Goal: Task Accomplishment & Management: Manage account settings

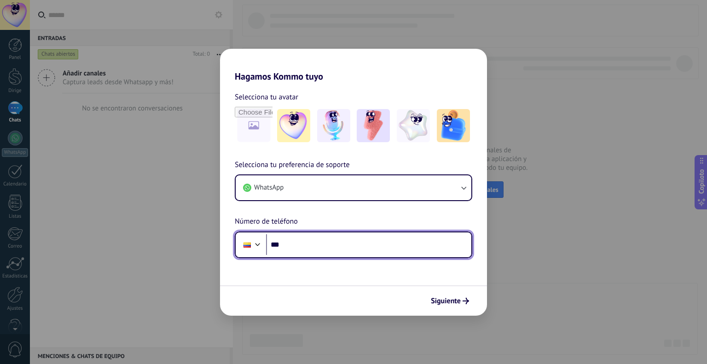
click at [314, 244] on input "***" at bounding box center [368, 244] width 205 height 21
click at [304, 244] on input "***" at bounding box center [368, 244] width 205 height 21
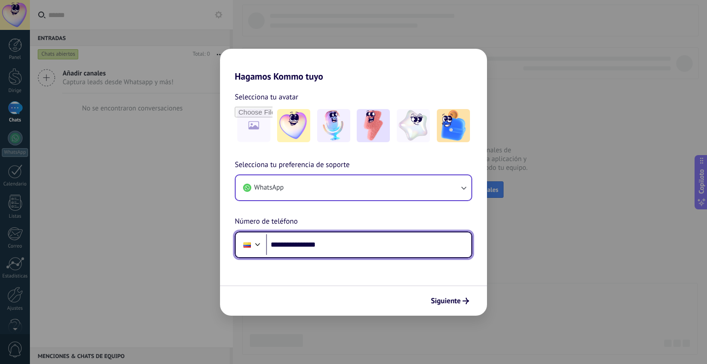
type input "**********"
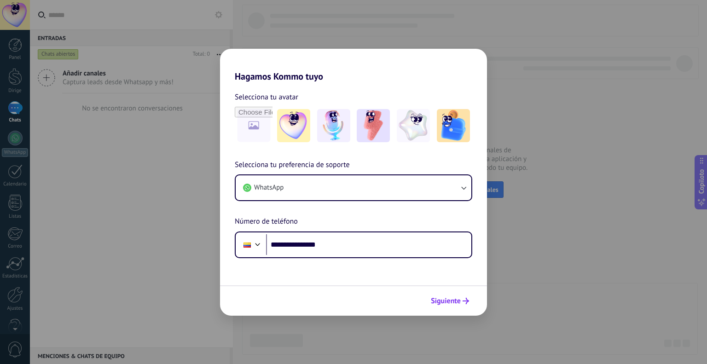
click at [458, 297] on font "Siguiente" at bounding box center [446, 301] width 30 height 9
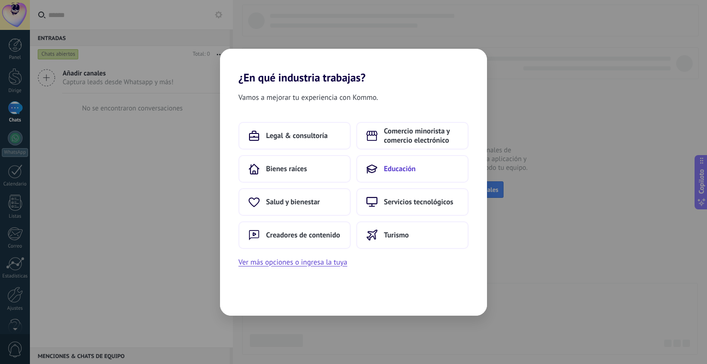
click at [409, 171] on font "Educación" at bounding box center [400, 168] width 32 height 9
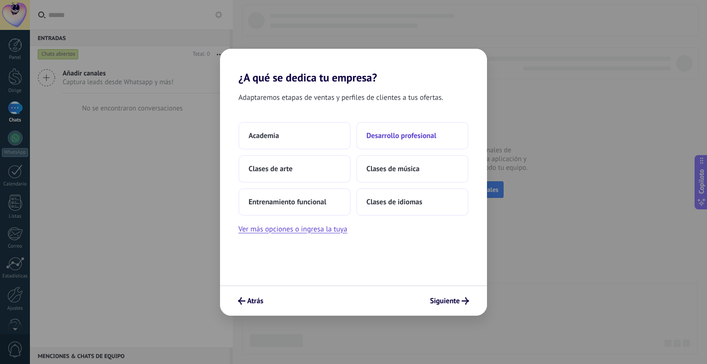
click at [420, 142] on button "Desarrollo profesional" at bounding box center [412, 136] width 112 height 28
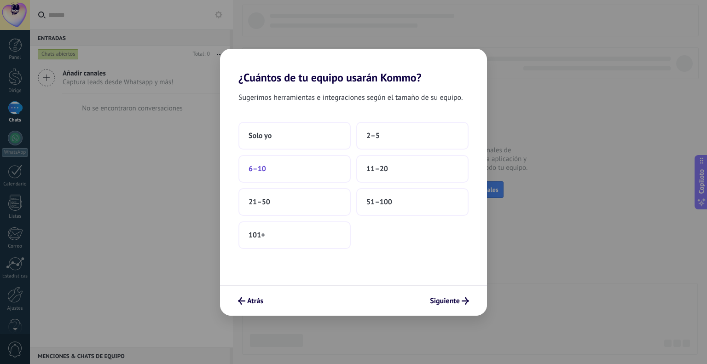
click at [323, 168] on button "6–10" at bounding box center [295, 169] width 112 height 28
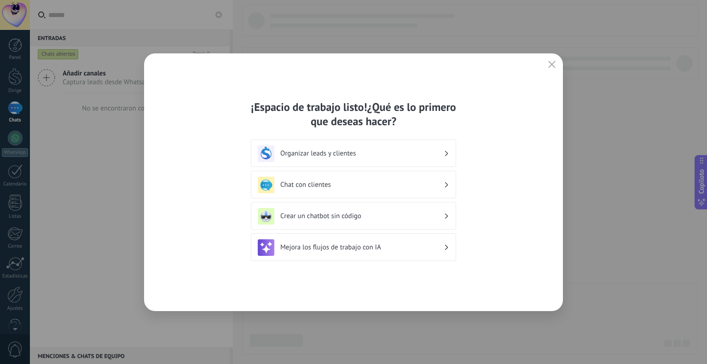
click at [433, 149] on h3 "Organizar leads y clientes" at bounding box center [361, 153] width 163 height 9
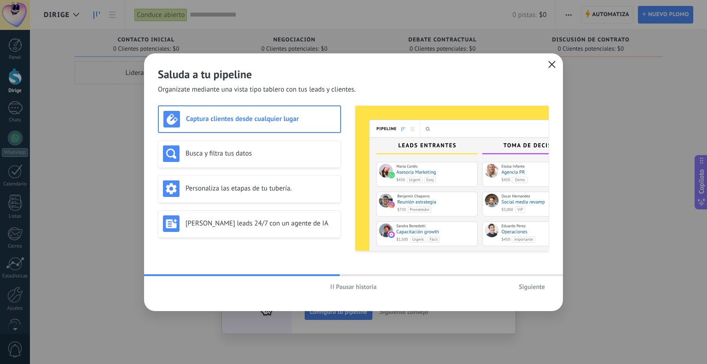
click at [553, 68] on span "button" at bounding box center [552, 65] width 7 height 8
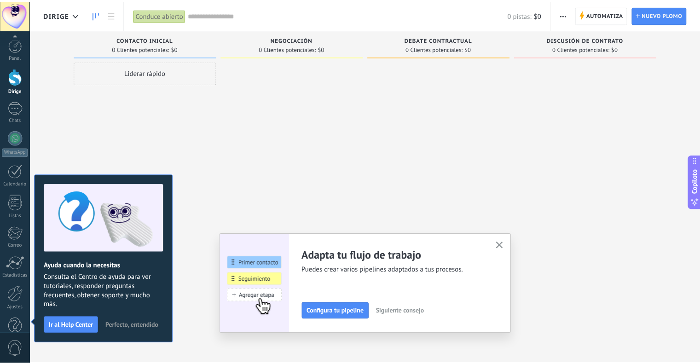
scroll to position [18, 0]
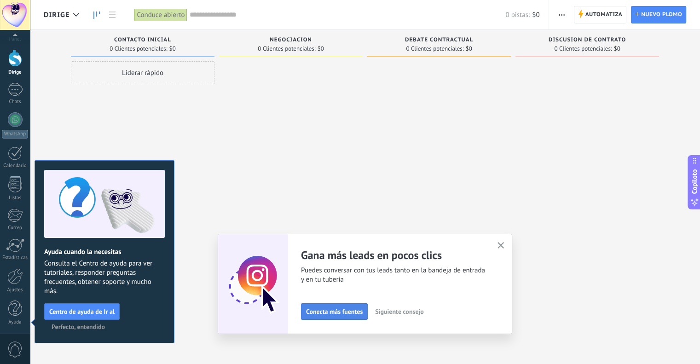
click at [337, 313] on font "Conecta más fuentes" at bounding box center [334, 312] width 57 height 8
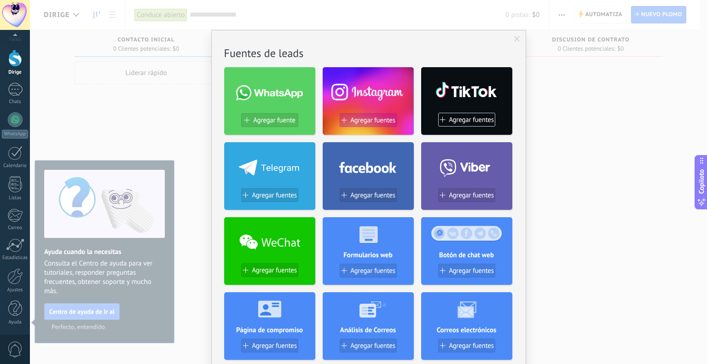
click at [373, 122] on font "Agregar fuentes" at bounding box center [372, 120] width 45 height 9
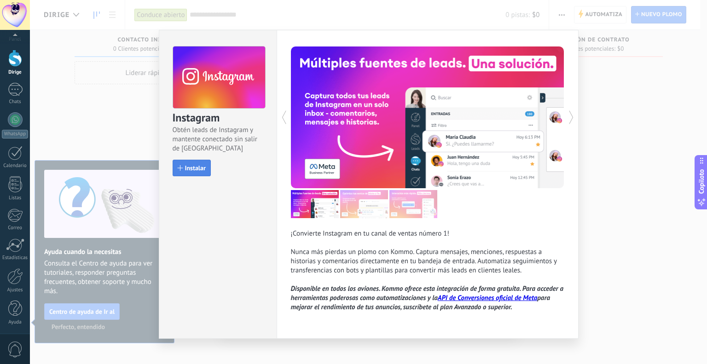
click at [193, 167] on font "Instalar" at bounding box center [195, 168] width 21 height 8
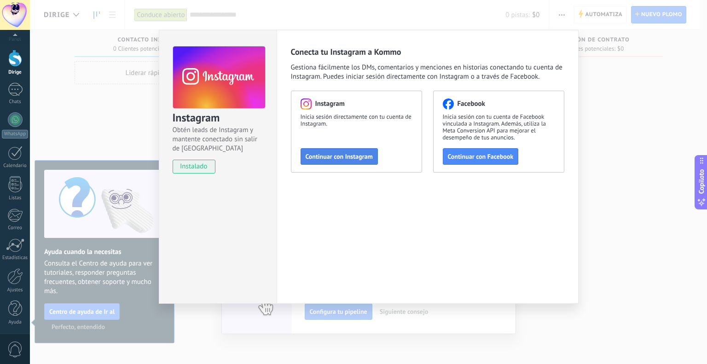
click at [357, 151] on button "Continuar con Instagram" at bounding box center [339, 156] width 77 height 17
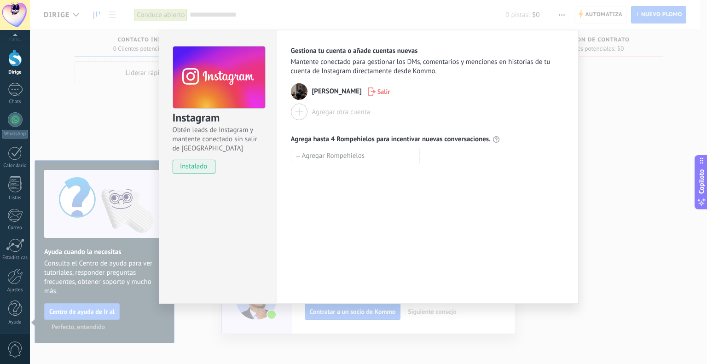
click at [632, 114] on div "Instagram Obtén leads de Instagram y mantente conectado sin salir de Kommo inst…" at bounding box center [368, 182] width 677 height 364
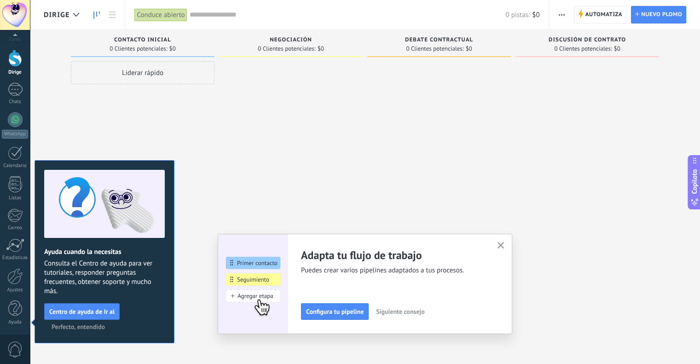
click at [502, 244] on use "button" at bounding box center [501, 245] width 7 height 7
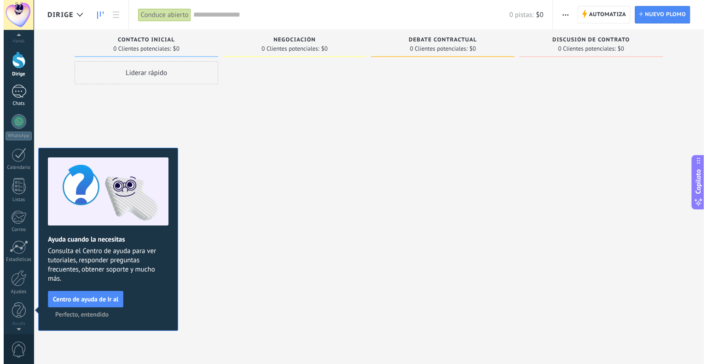
scroll to position [0, 0]
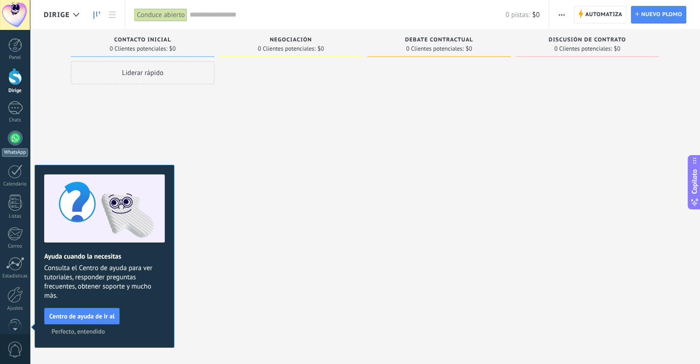
click at [15, 141] on div at bounding box center [15, 138] width 15 height 15
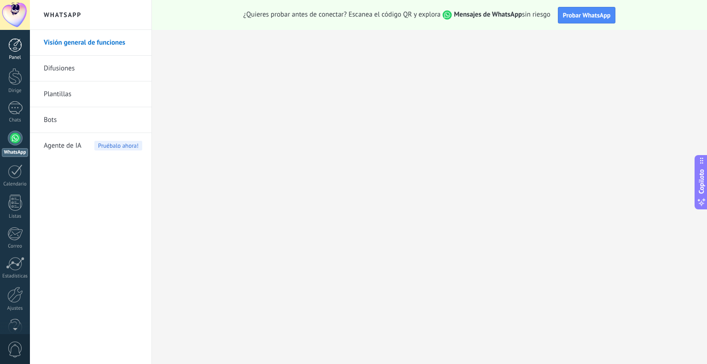
click at [14, 44] on div at bounding box center [15, 45] width 14 height 14
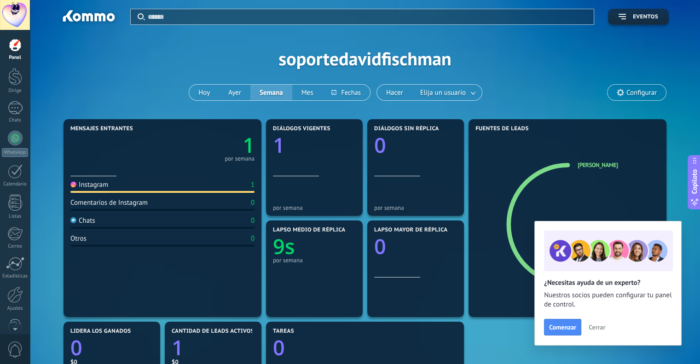
click at [599, 328] on font "Cerrar" at bounding box center [597, 327] width 17 height 8
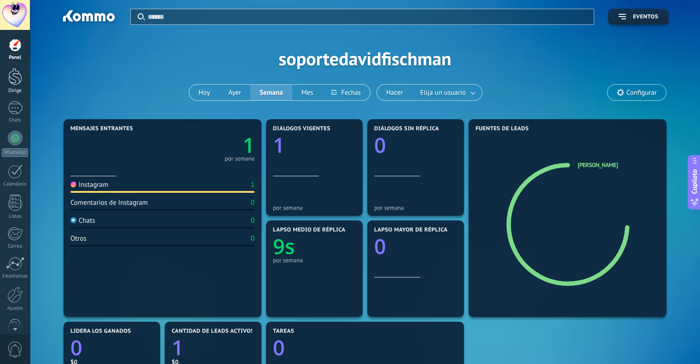
click at [14, 84] on div at bounding box center [15, 76] width 14 height 17
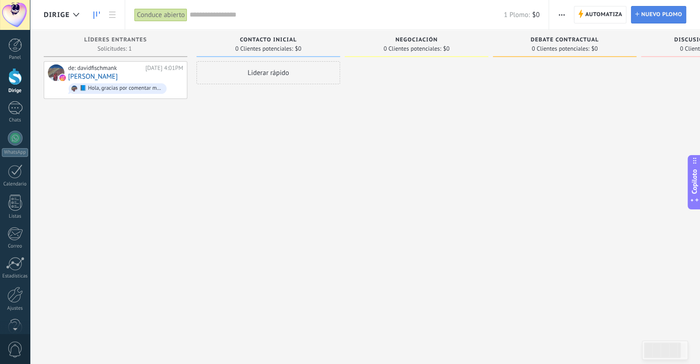
click at [666, 13] on font "Nuevo plomo" at bounding box center [662, 14] width 41 height 7
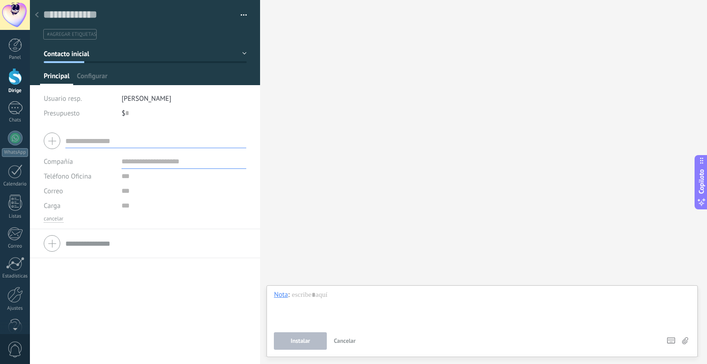
click at [35, 13] on icon at bounding box center [37, 15] width 4 height 6
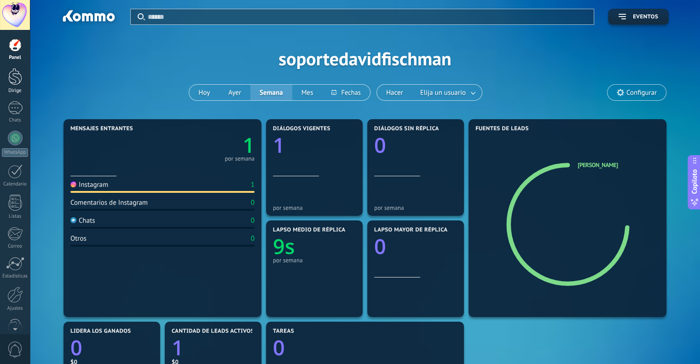
click at [15, 81] on div at bounding box center [15, 76] width 14 height 17
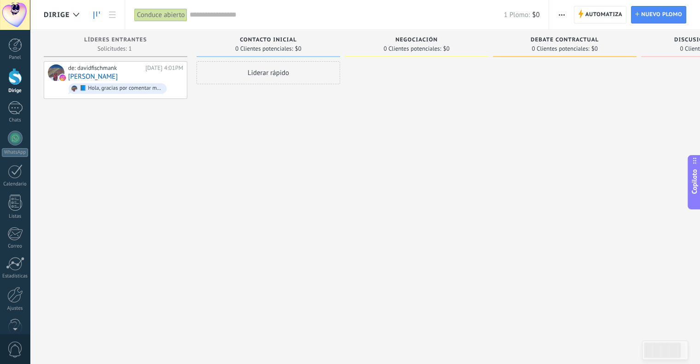
scroll to position [18, 0]
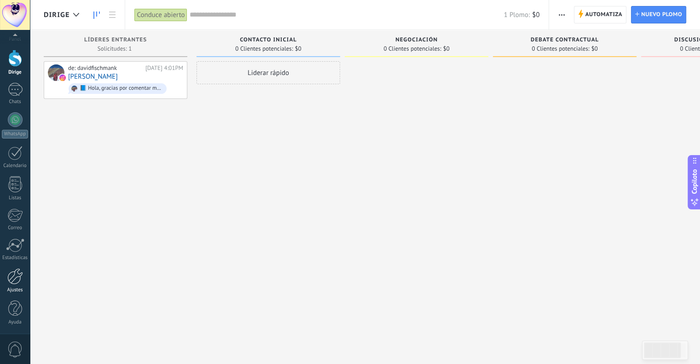
click at [13, 278] on div at bounding box center [15, 277] width 16 height 16
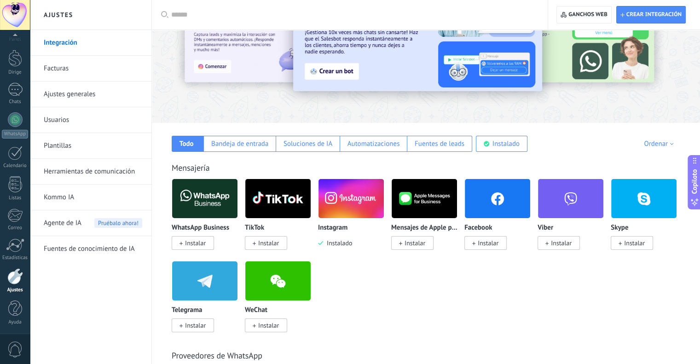
scroll to position [56, 0]
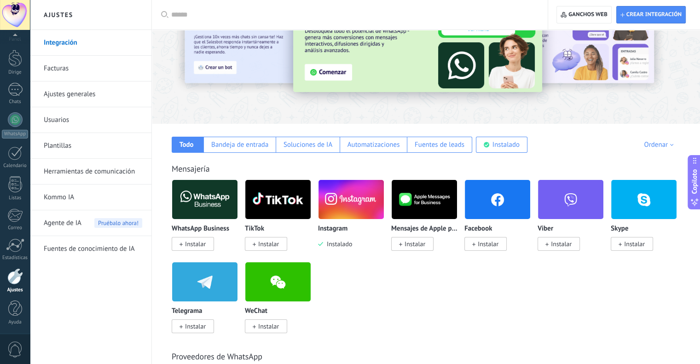
click at [479, 246] on font "Instalar" at bounding box center [488, 244] width 21 height 8
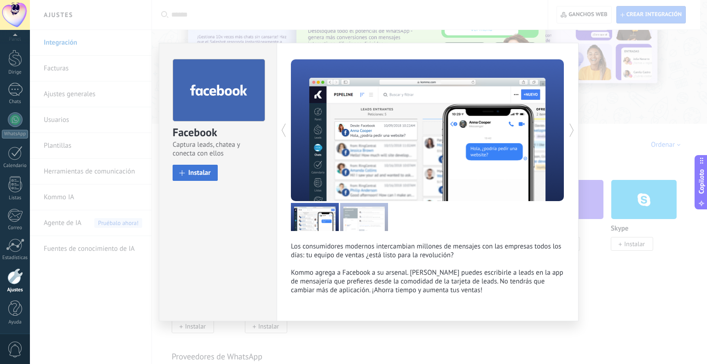
click at [205, 170] on font "Instalar" at bounding box center [199, 173] width 23 height 9
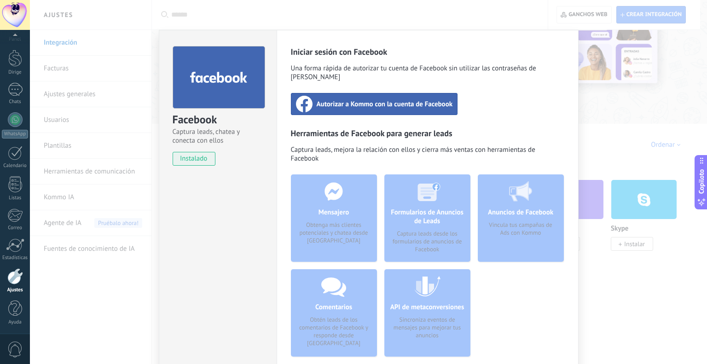
click at [392, 100] on font "Autorizar a Kommo con la cuenta de Facebook" at bounding box center [385, 104] width 136 height 9
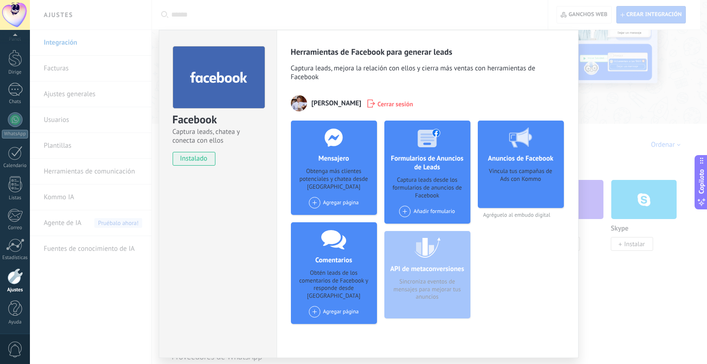
click at [604, 116] on div "Facebook Captura leads, chatea y conecta con ellos instalado Desinstalar Herram…" at bounding box center [368, 182] width 677 height 364
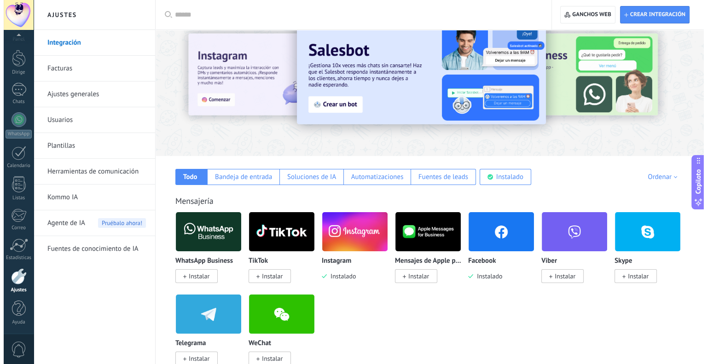
scroll to position [23, 0]
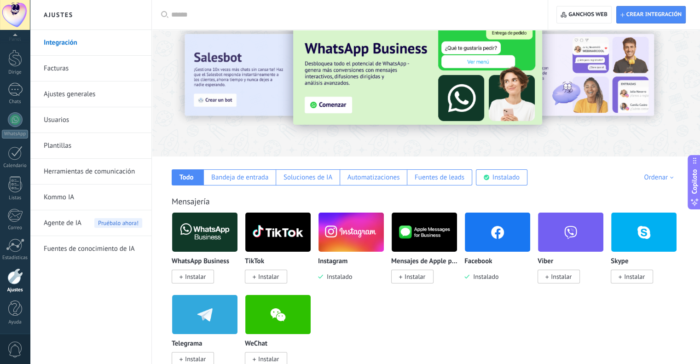
click at [199, 271] on span "Instalar" at bounding box center [193, 277] width 42 height 14
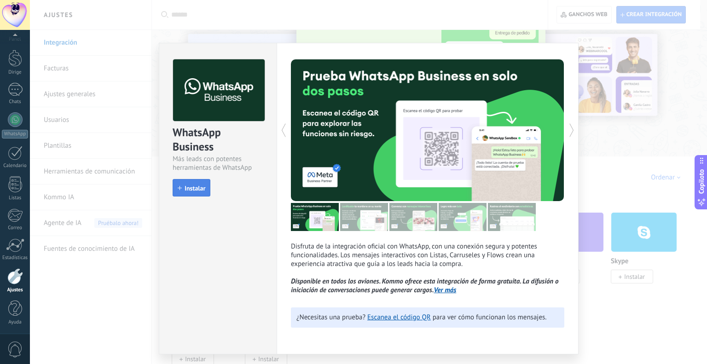
click at [192, 187] on font "Instalar" at bounding box center [195, 188] width 21 height 8
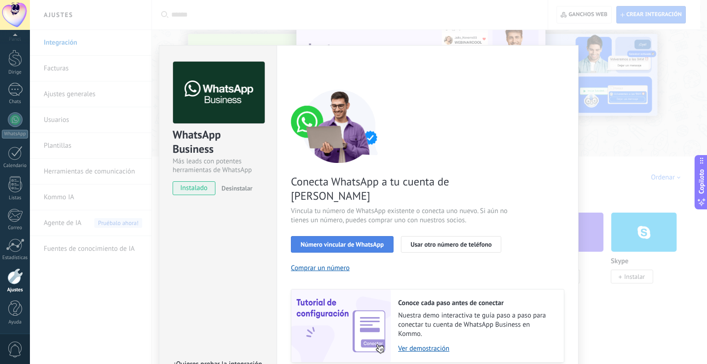
click at [367, 236] on button "Número vincular de WhatsApp" at bounding box center [342, 244] width 103 height 17
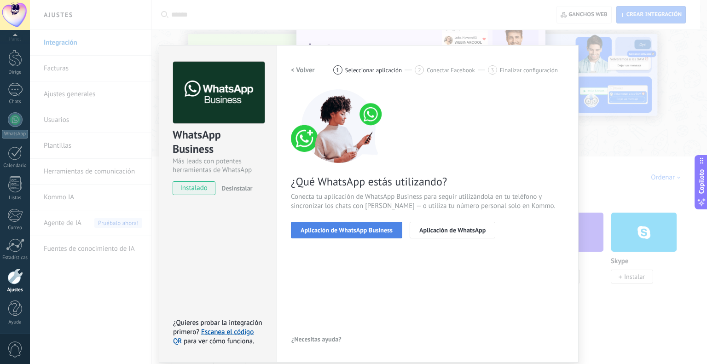
click at [358, 230] on font "Aplicación de WhatsApp Business" at bounding box center [347, 230] width 92 height 8
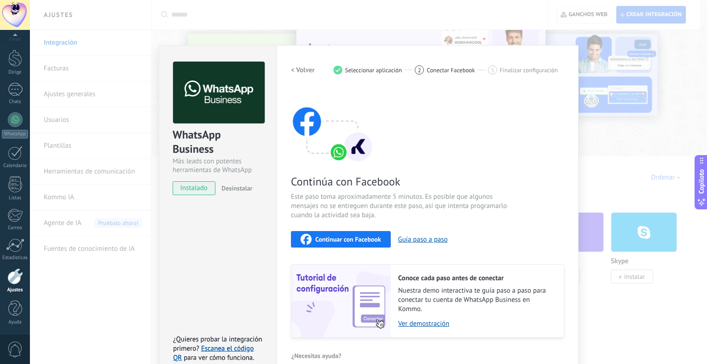
scroll to position [15, 0]
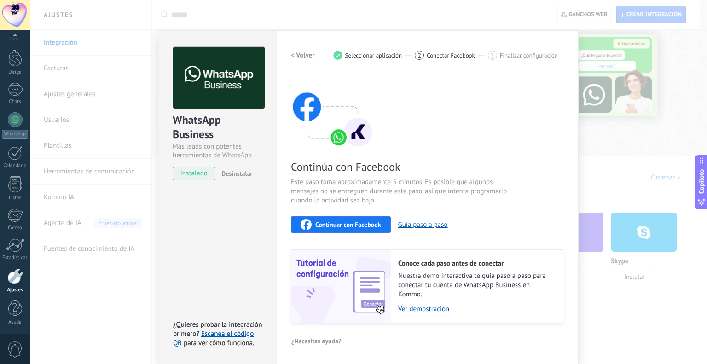
click at [327, 222] on font "Continuar con Facebook" at bounding box center [348, 225] width 66 height 8
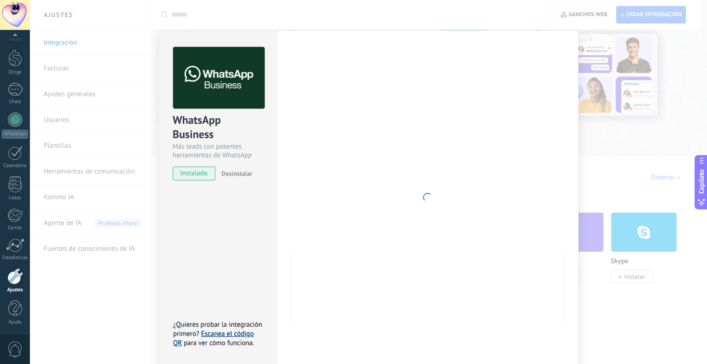
click at [218, 333] on font "Escanea el código QR" at bounding box center [213, 339] width 81 height 18
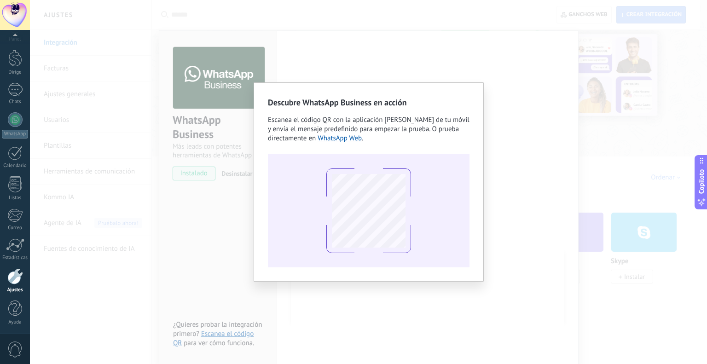
click at [520, 154] on div "Descubre WhatsApp Business en acción Escanea el código QR con la aplicación de …" at bounding box center [368, 182] width 677 height 364
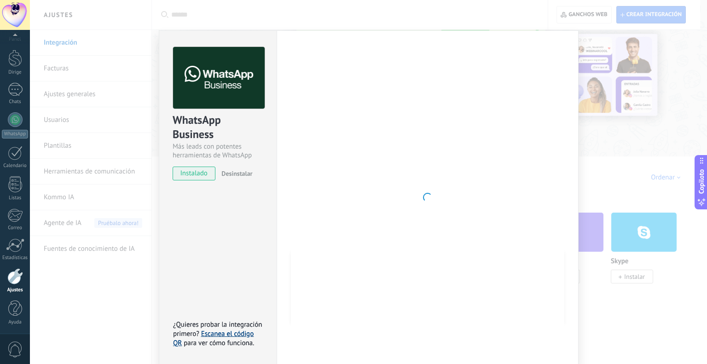
click at [221, 334] on font "Escanea el código QR" at bounding box center [213, 339] width 81 height 18
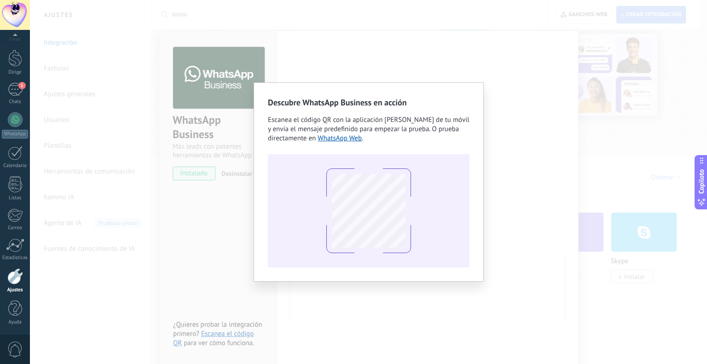
click at [296, 320] on div "Descubre WhatsApp Business en acción Escanea el código QR con la aplicación de …" at bounding box center [368, 182] width 677 height 364
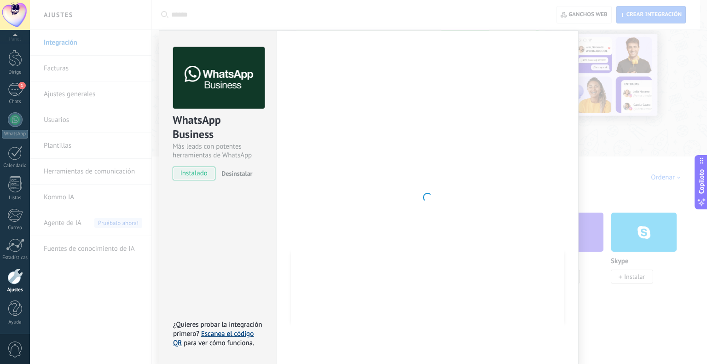
click at [228, 333] on font "Escanea el código QR" at bounding box center [213, 339] width 81 height 18
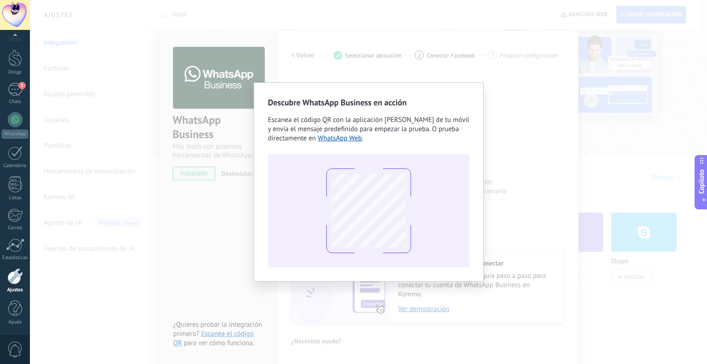
click at [579, 210] on div "Descubre WhatsApp Business en acción Escanea el código QR con la aplicación de …" at bounding box center [368, 182] width 677 height 364
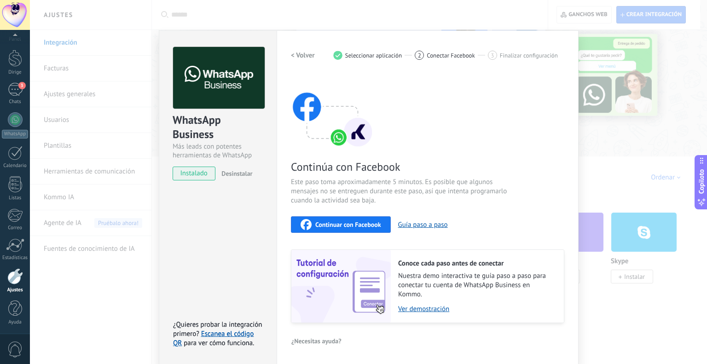
click at [622, 151] on div "WhatsApp Business Más leads con potentes herramientas de WhatsApp instalado Des…" at bounding box center [368, 182] width 677 height 364
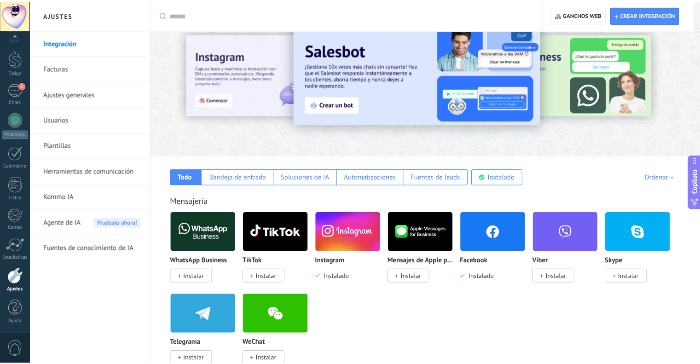
scroll to position [0, 0]
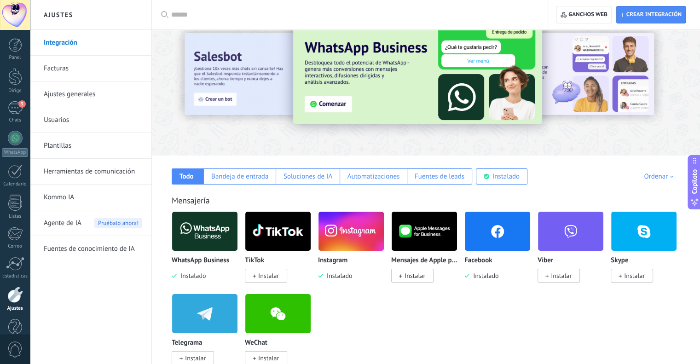
scroll to position [18, 0]
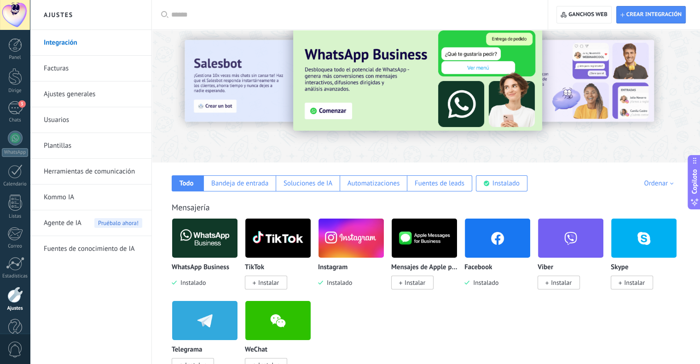
click at [271, 285] on font "Instalar" at bounding box center [268, 283] width 21 height 8
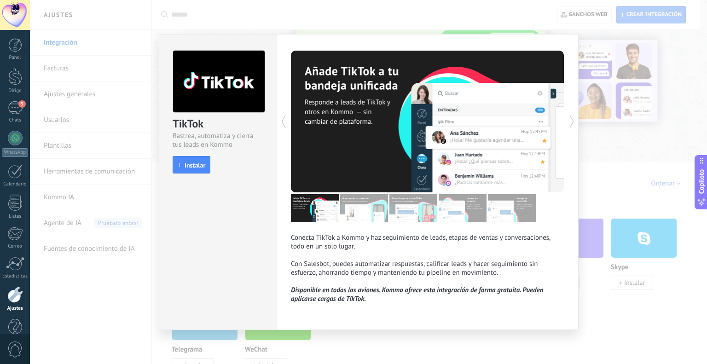
click at [626, 156] on div "TikTok Rastrea, automatiza y cierra tus leads en Kommo instalar Instalar Conect…" at bounding box center [368, 182] width 677 height 364
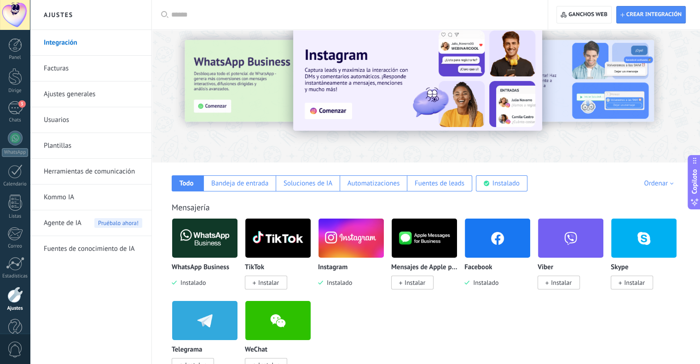
click at [189, 244] on img at bounding box center [204, 238] width 65 height 45
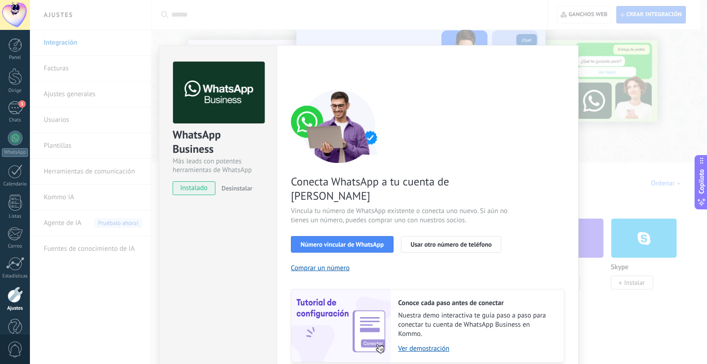
click at [612, 146] on div "WhatsApp Business Más leads con potentes herramientas de WhatsApp instalado Des…" at bounding box center [368, 182] width 677 height 364
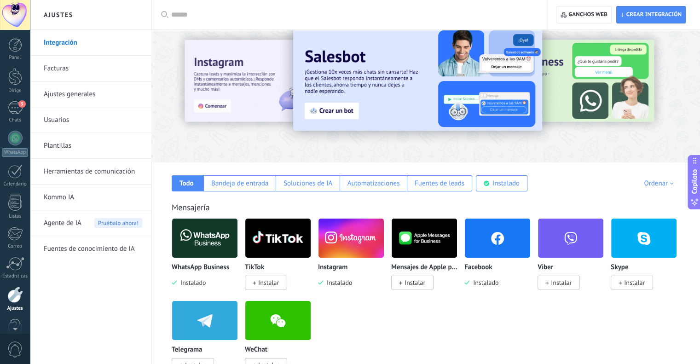
scroll to position [18, 0]
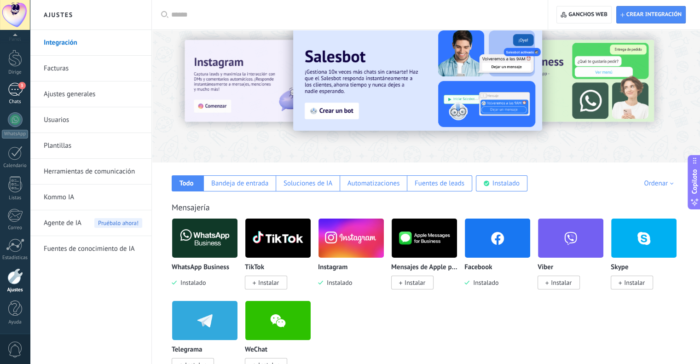
click at [13, 89] on div "3" at bounding box center [15, 89] width 15 height 13
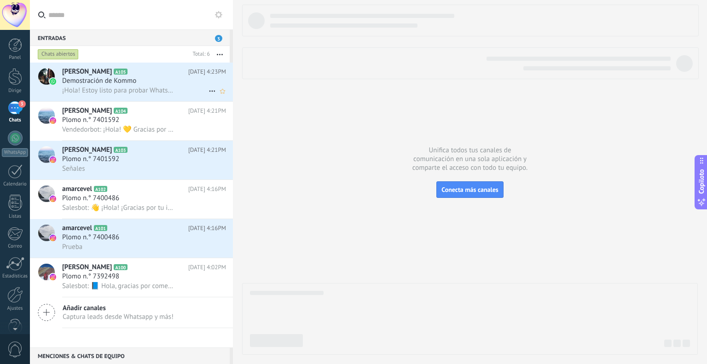
click at [191, 80] on div "Demostración de Kommo" at bounding box center [144, 80] width 164 height 9
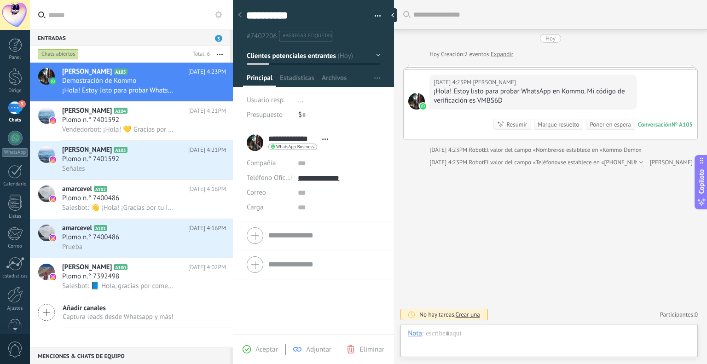
scroll to position [13, 0]
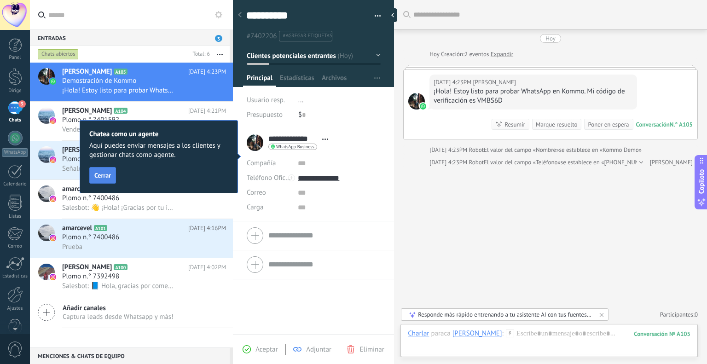
click at [100, 175] on font "Cerrar" at bounding box center [102, 175] width 17 height 8
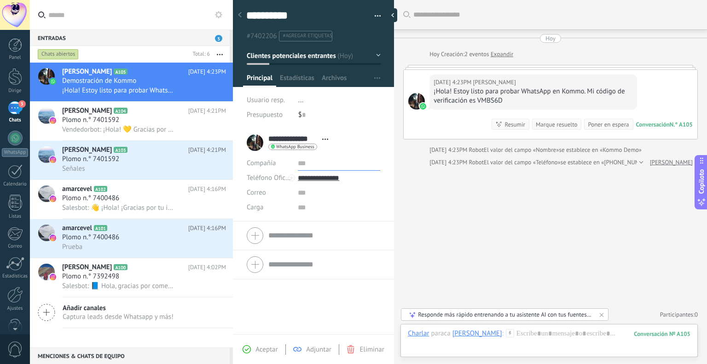
click at [306, 170] on input "text" at bounding box center [339, 163] width 82 height 15
click at [462, 192] on div "Buscar Cargar más [DATE] [DATE] Creación: 2 eventos Expandir [DATE] 4:23PM [PER…" at bounding box center [550, 182] width 313 height 364
click at [262, 348] on font "Aceptar" at bounding box center [267, 349] width 22 height 9
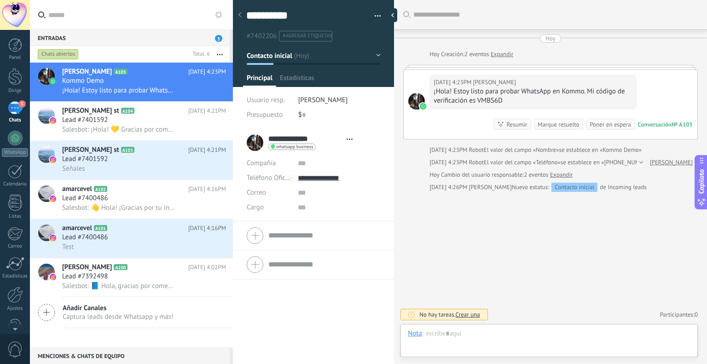
scroll to position [13, 0]
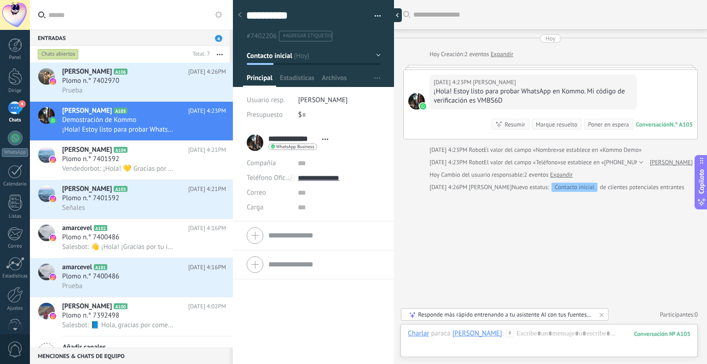
click at [397, 13] on div at bounding box center [395, 15] width 14 height 14
type textarea "**********"
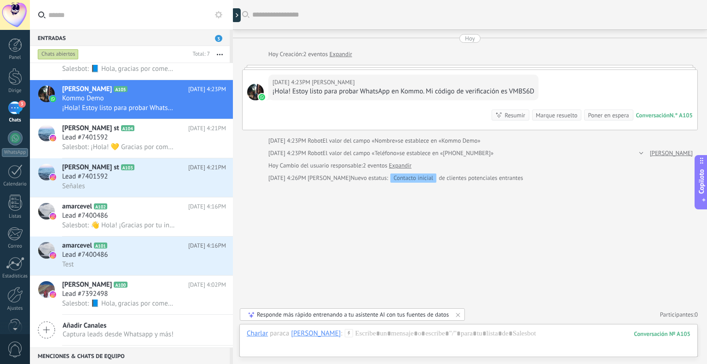
scroll to position [0, 0]
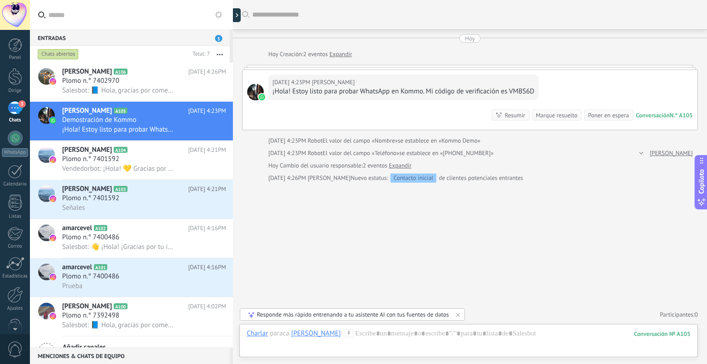
click at [333, 86] on span "[PERSON_NAME]" at bounding box center [333, 82] width 43 height 9
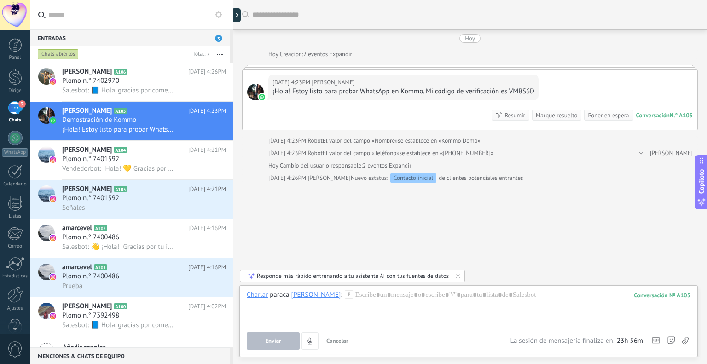
click at [379, 70] on div "[DATE] 4:23PM [PERSON_NAME] ¡Hola! Estoy listo para probar WhatsApp en Kommo. M…" at bounding box center [470, 100] width 455 height 60
click at [372, 65] on div at bounding box center [470, 67] width 456 height 5
click at [5, 142] on link "WhatsApp" at bounding box center [15, 144] width 30 height 26
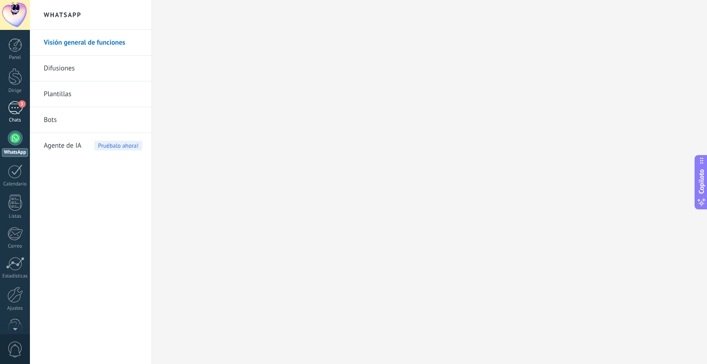
click at [17, 119] on font "Chats" at bounding box center [15, 120] width 12 height 6
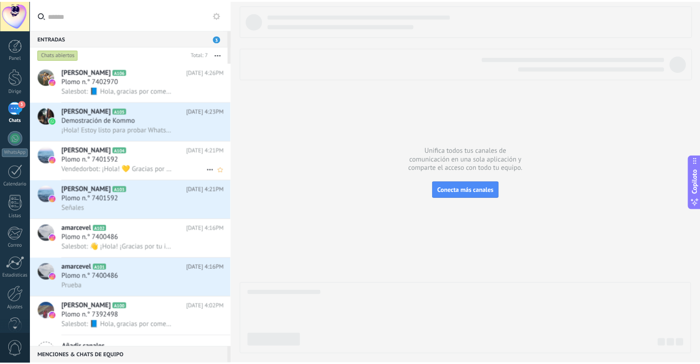
scroll to position [22, 0]
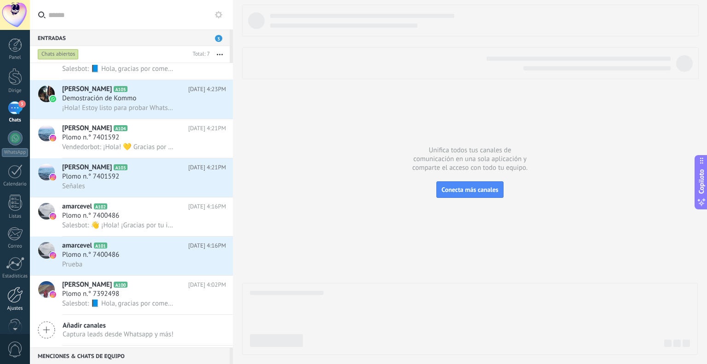
click at [12, 310] on font "Ajustes" at bounding box center [15, 308] width 16 height 6
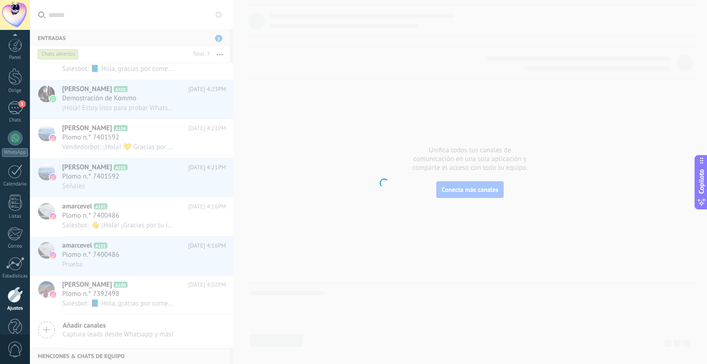
scroll to position [18, 0]
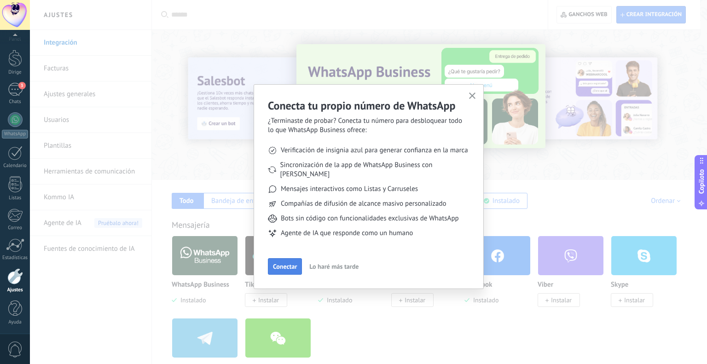
click at [285, 263] on font "Conectar" at bounding box center [285, 267] width 24 height 8
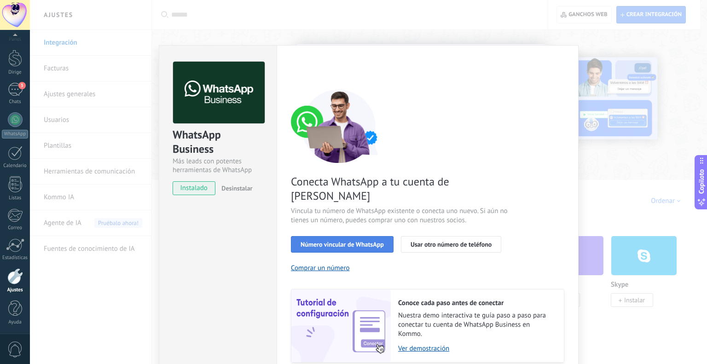
scroll to position [25, 0]
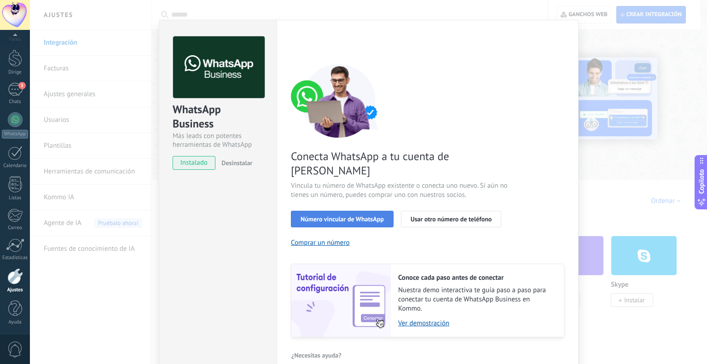
click at [336, 215] on font "Número vincular de WhatsApp" at bounding box center [342, 219] width 83 height 8
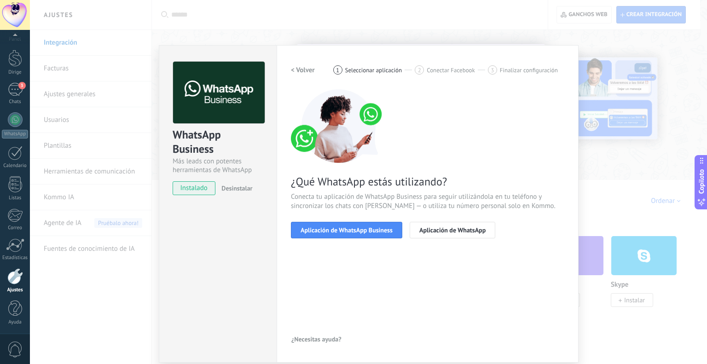
scroll to position [0, 0]
click at [331, 232] on font "Aplicación de WhatsApp Business" at bounding box center [347, 230] width 92 height 8
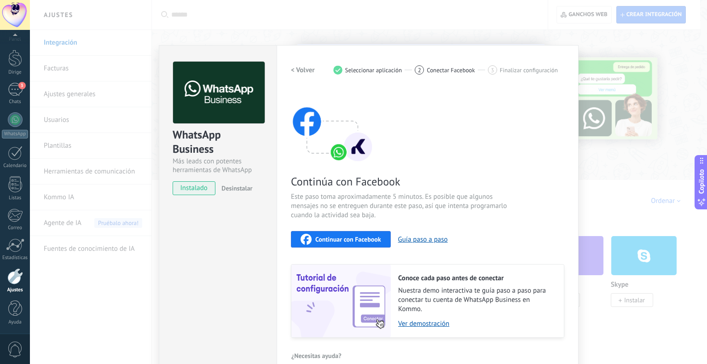
scroll to position [15, 0]
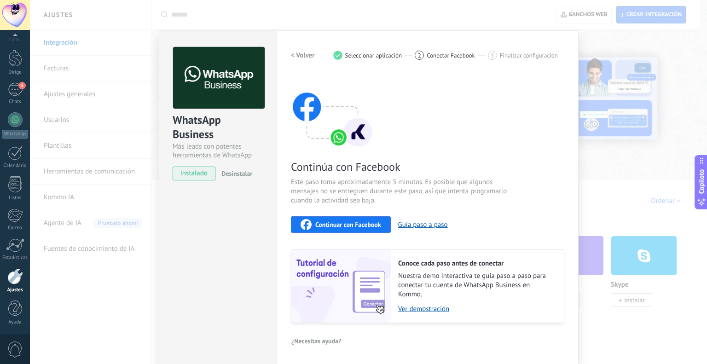
click at [590, 214] on div "WhatsApp Business Más leads con potentes herramientas de WhatsApp instalado Des…" at bounding box center [368, 182] width 677 height 364
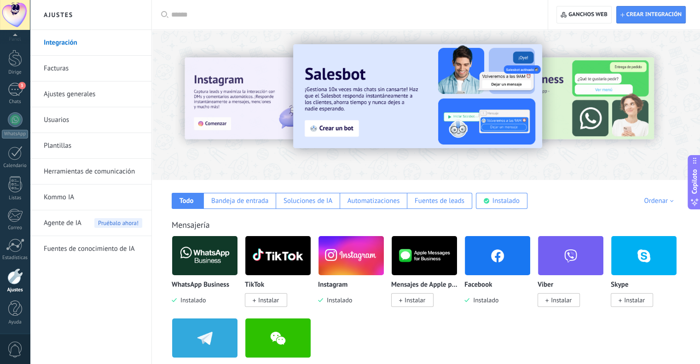
click at [193, 19] on input "text" at bounding box center [353, 15] width 364 height 10
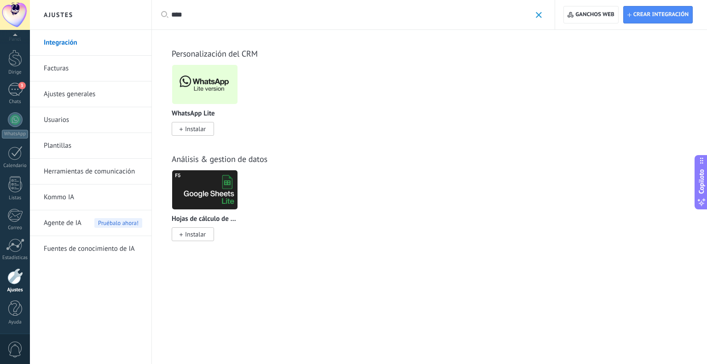
type input "****"
click at [191, 125] on font "Instalar" at bounding box center [195, 129] width 21 height 8
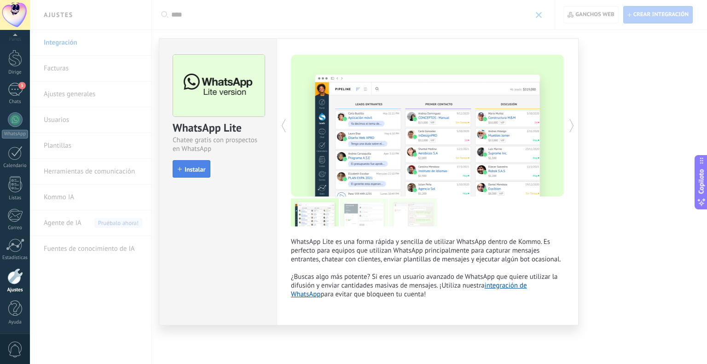
click at [195, 173] on font "Instalar" at bounding box center [195, 169] width 21 height 8
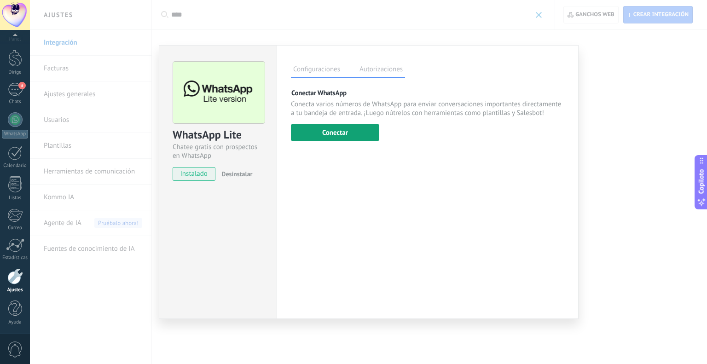
click at [353, 128] on button "Conectar" at bounding box center [335, 132] width 88 height 17
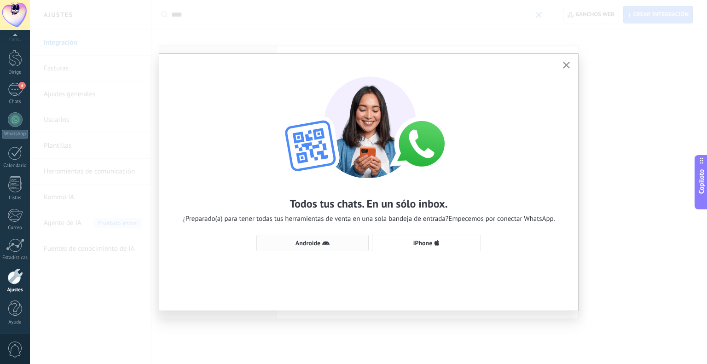
click at [322, 242] on icon "button" at bounding box center [325, 242] width 7 height 7
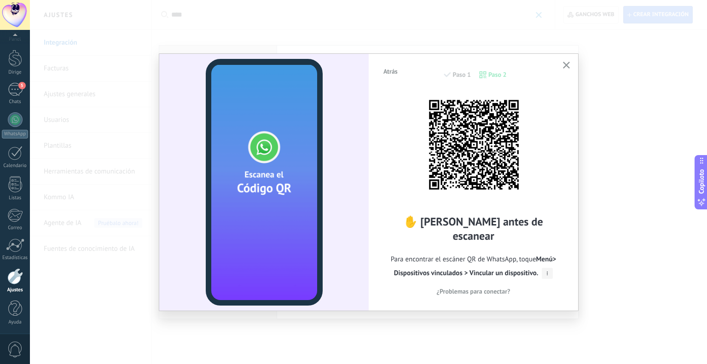
click at [547, 268] on icon at bounding box center [547, 273] width 11 height 11
click at [476, 287] on font "¿Problemas para conectar?" at bounding box center [474, 291] width 74 height 8
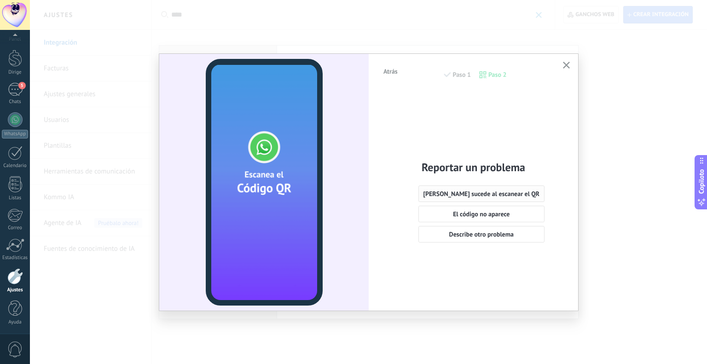
click at [489, 195] on font "[PERSON_NAME] sucede al escanear el QR" at bounding box center [482, 194] width 117 height 8
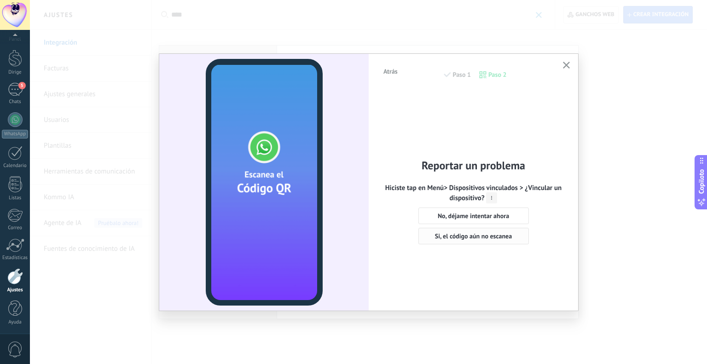
click at [490, 239] on font "Si, el código aún no escanea" at bounding box center [473, 236] width 77 height 8
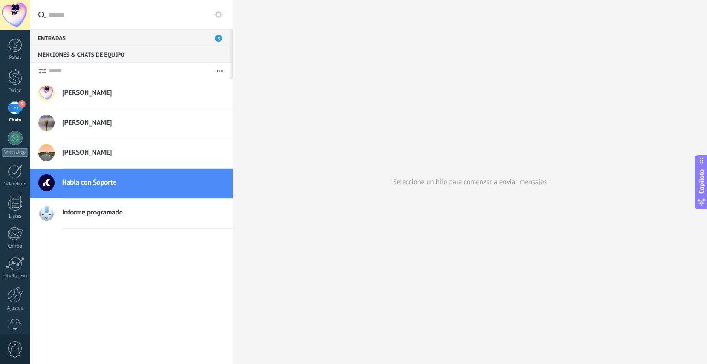
type textarea "*******"
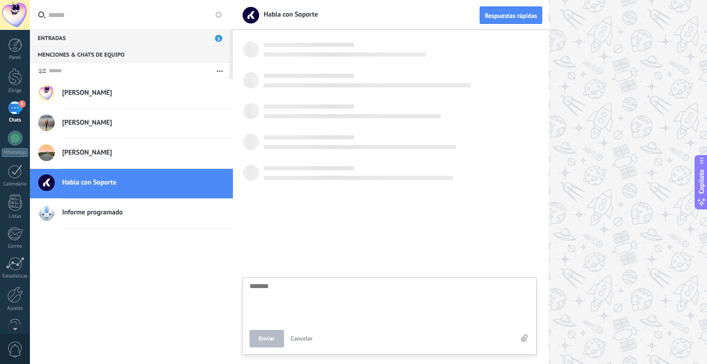
scroll to position [9, 0]
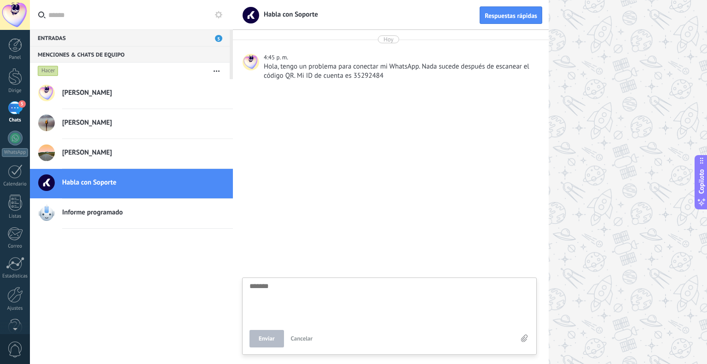
click at [15, 108] on div "5" at bounding box center [15, 107] width 15 height 13
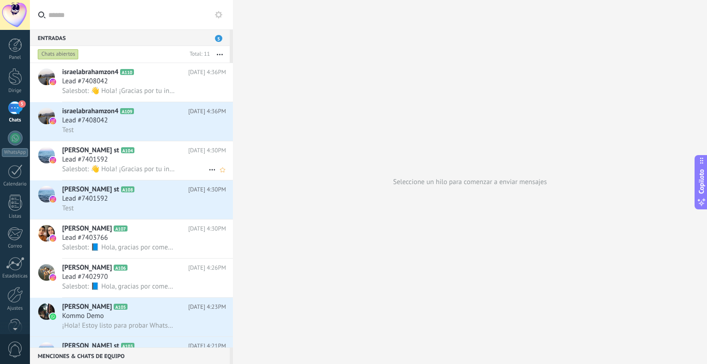
scroll to position [68, 0]
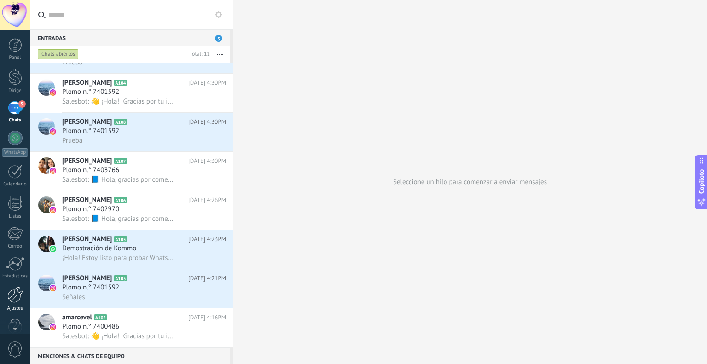
click at [14, 299] on div at bounding box center [15, 295] width 16 height 16
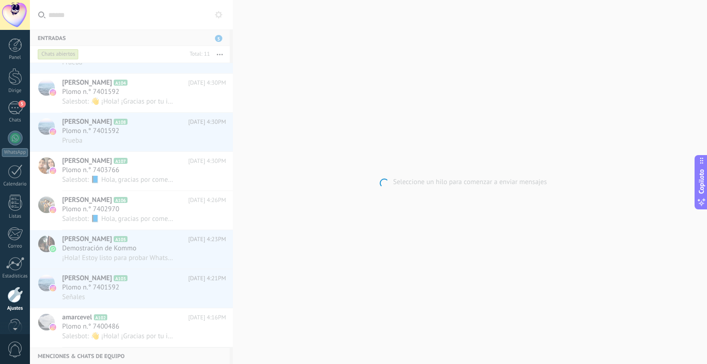
scroll to position [18, 0]
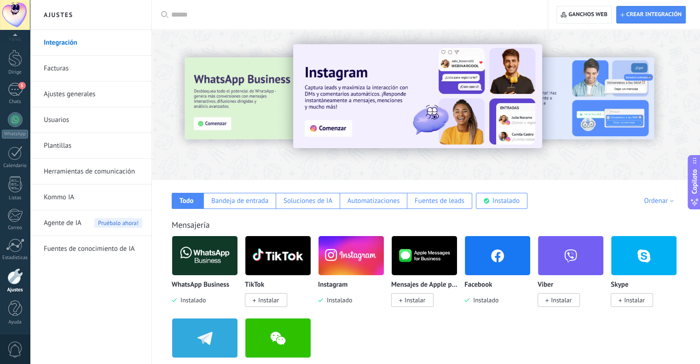
click at [208, 11] on input "text" at bounding box center [353, 15] width 364 height 10
type input "***"
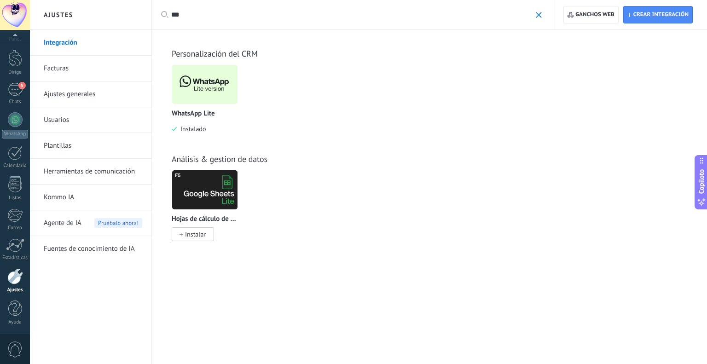
click at [211, 88] on img at bounding box center [204, 84] width 65 height 45
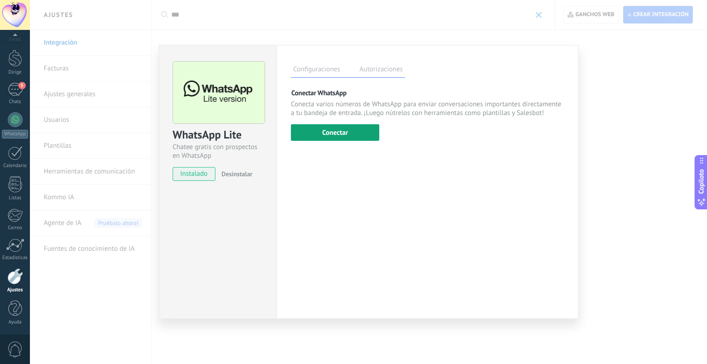
click at [328, 136] on font "Conectar" at bounding box center [335, 132] width 26 height 9
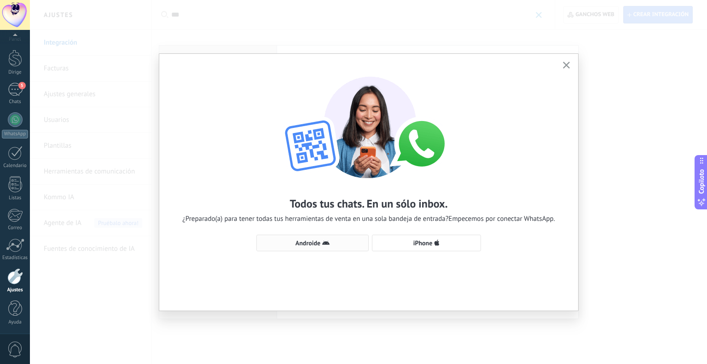
click at [332, 242] on span "Androide" at bounding box center [313, 242] width 102 height 7
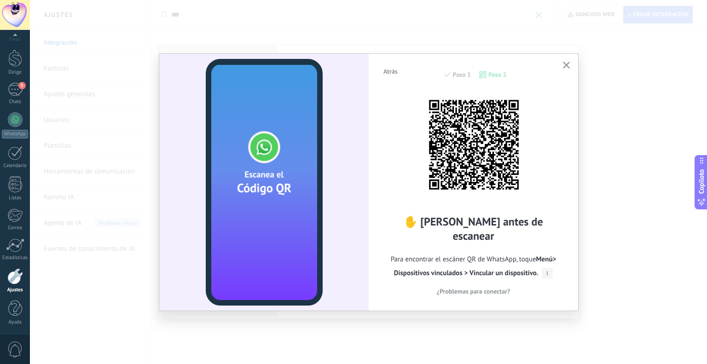
click at [543, 255] on font "Menú" at bounding box center [545, 259] width 17 height 9
click at [491, 266] on font "> Dispositivos vinculados > Vincular un dispositivo." at bounding box center [475, 266] width 163 height 23
click at [438, 264] on font "> Dispositivos vinculados > Vincular un dispositivo." at bounding box center [475, 266] width 163 height 23
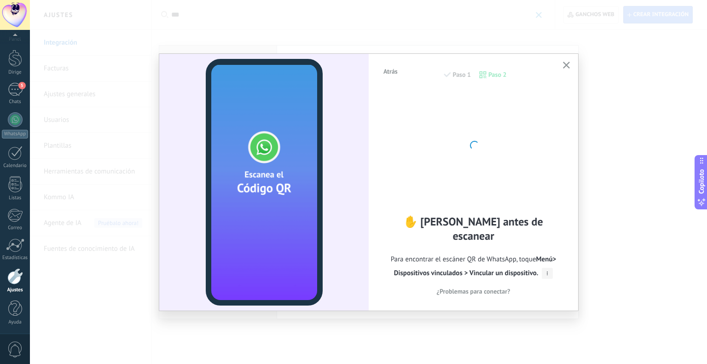
click at [472, 287] on font "¿Problemas para conectar?" at bounding box center [474, 291] width 74 height 8
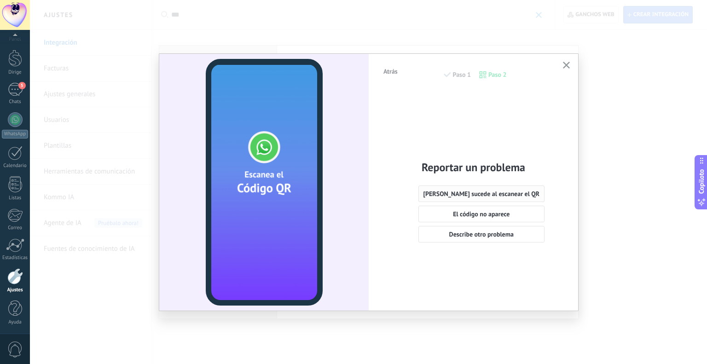
click at [467, 193] on font "[PERSON_NAME] sucede al escanear el QR" at bounding box center [482, 194] width 117 height 8
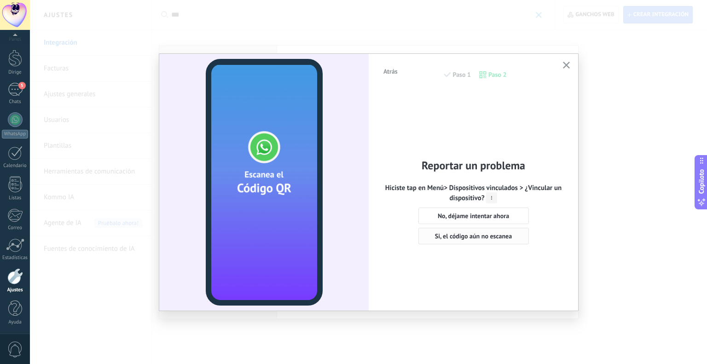
click at [452, 237] on font "Si, el código aún no escanea" at bounding box center [473, 236] width 77 height 8
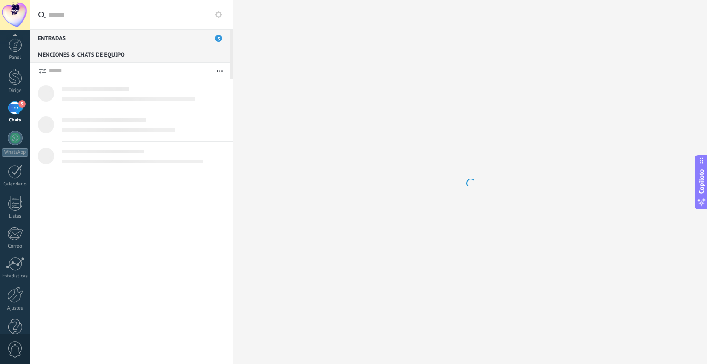
scroll to position [9, 0]
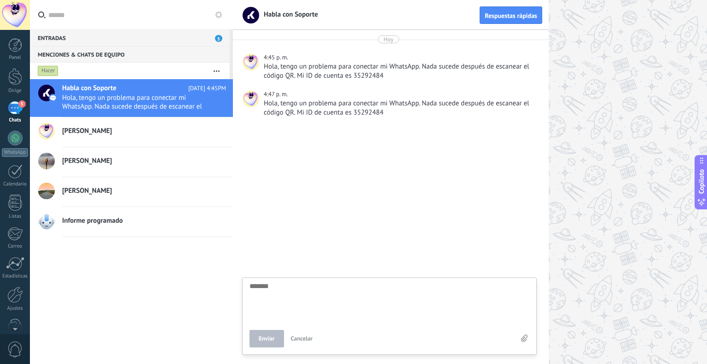
type textarea "*"
type textarea "*******"
type textarea "*"
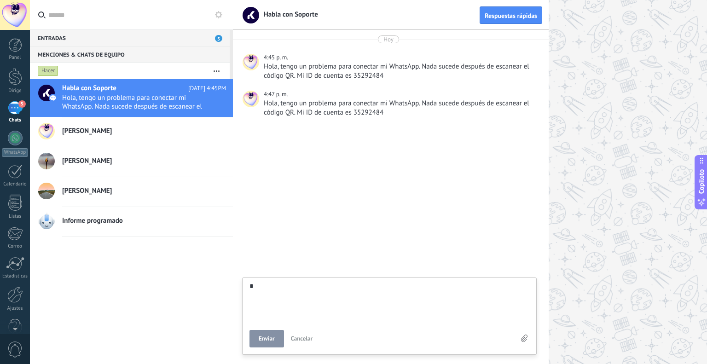
type textarea "**"
type textarea "****"
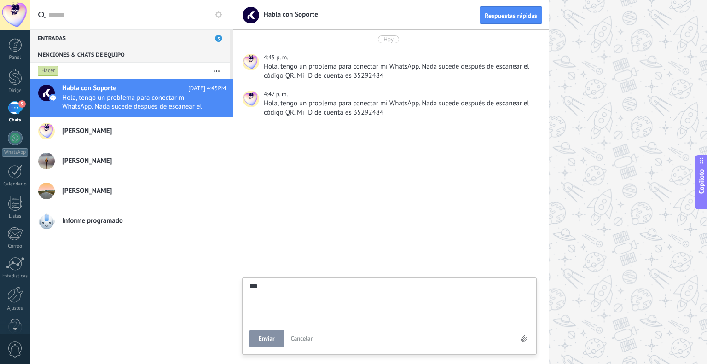
type textarea "****"
type textarea "*****"
type textarea "******"
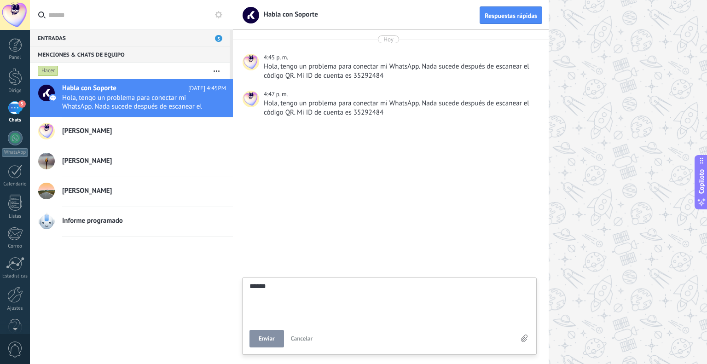
type textarea "*******"
type textarea "********"
type textarea "*********"
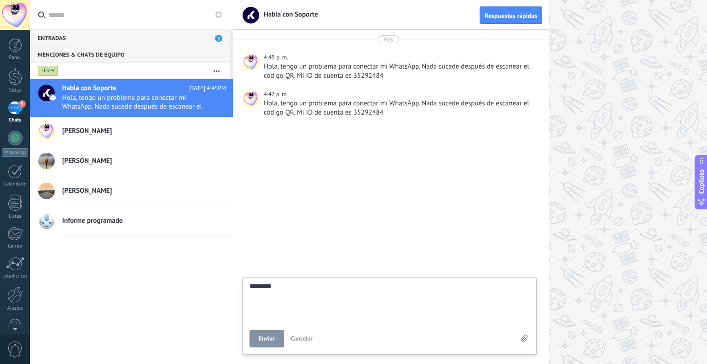
type textarea "*********"
type textarea "**********"
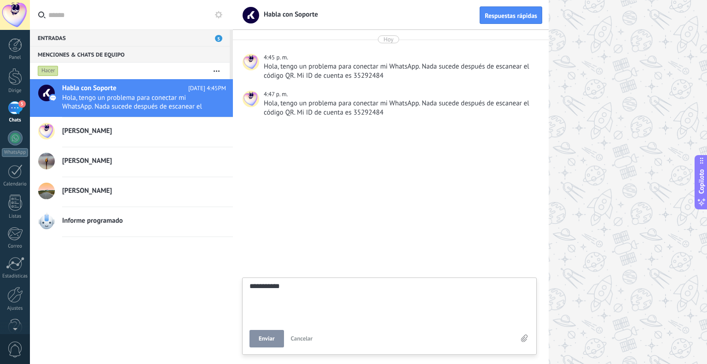
type textarea "**********"
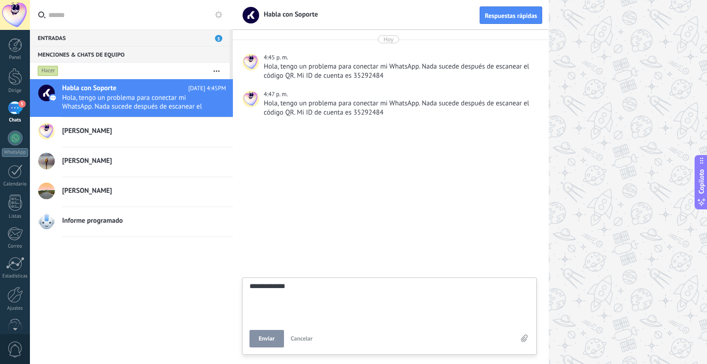
type textarea "**********"
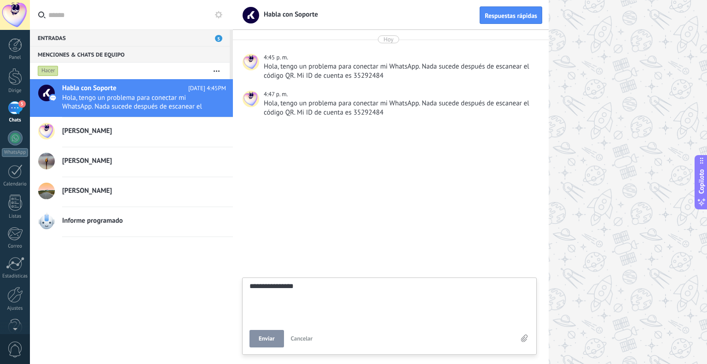
type textarea "**********"
click at [262, 339] on font "Enviar" at bounding box center [267, 339] width 16 height 8
type textarea "*******"
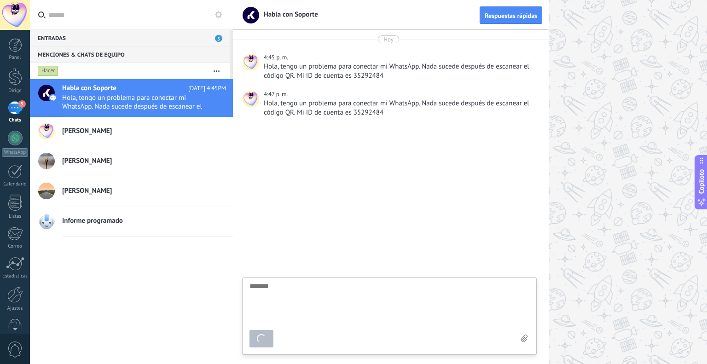
scroll to position [9, 0]
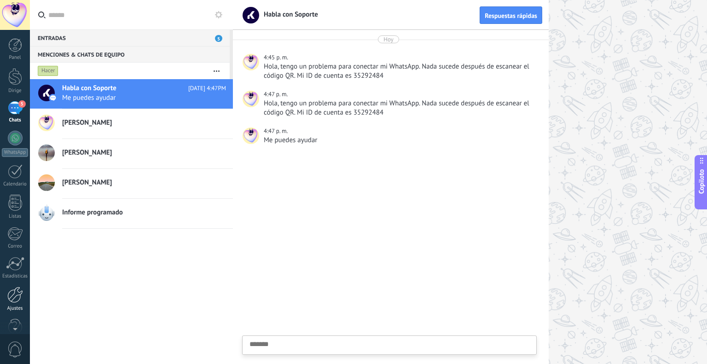
click at [15, 291] on div at bounding box center [15, 295] width 16 height 16
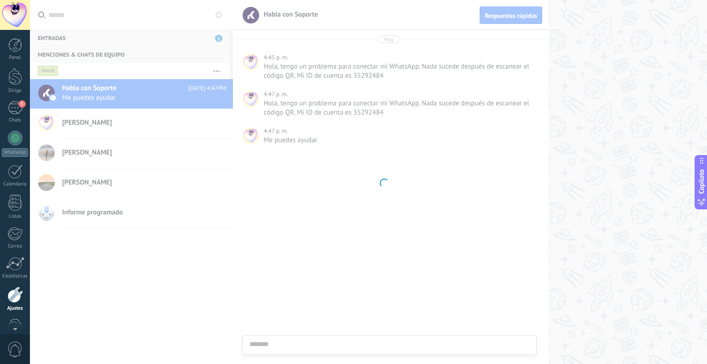
scroll to position [18, 0]
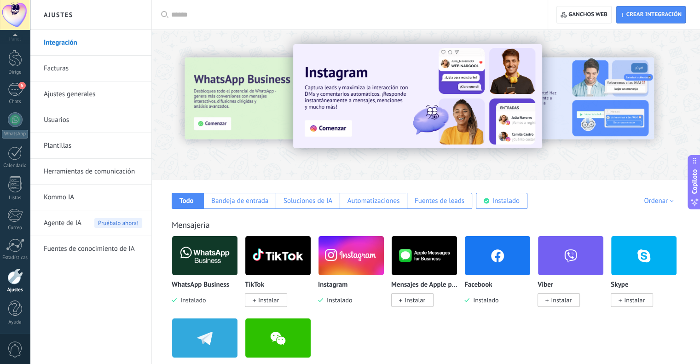
click at [202, 14] on input "text" at bounding box center [353, 15] width 364 height 10
type input "****"
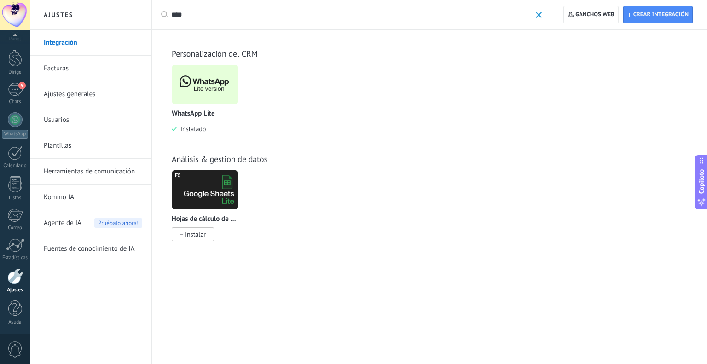
click at [207, 81] on img at bounding box center [204, 84] width 65 height 45
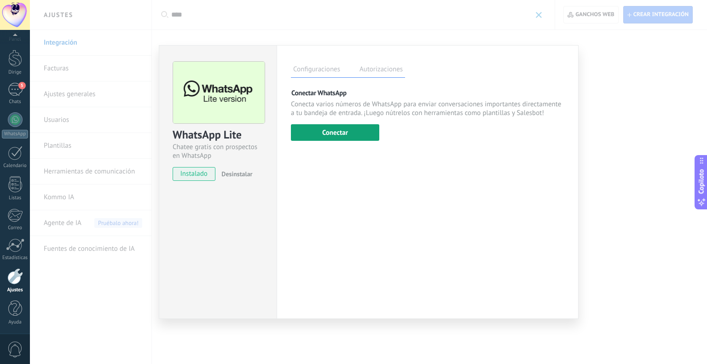
click at [356, 131] on button "Conectar" at bounding box center [335, 132] width 88 height 17
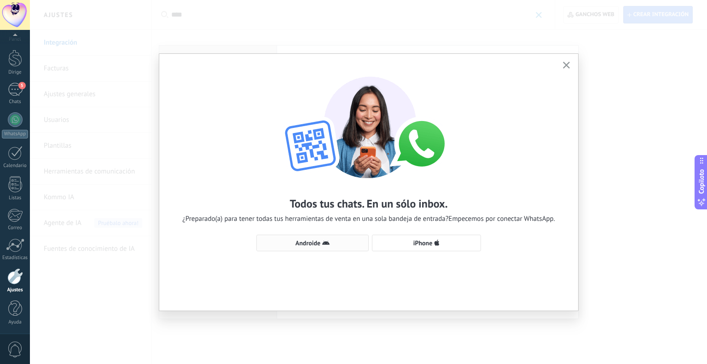
click at [356, 245] on span "Androide" at bounding box center [313, 242] width 102 height 7
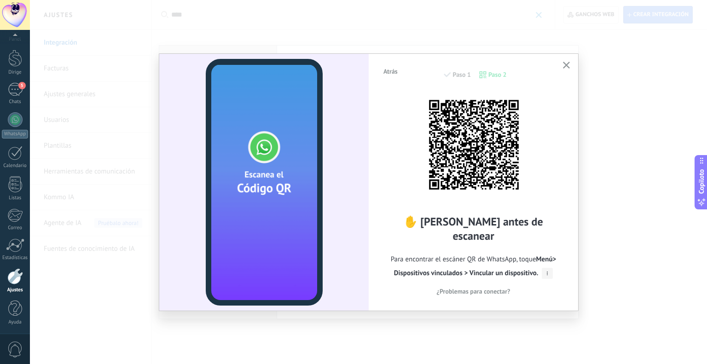
click at [391, 77] on button "Atrás" at bounding box center [390, 71] width 23 height 14
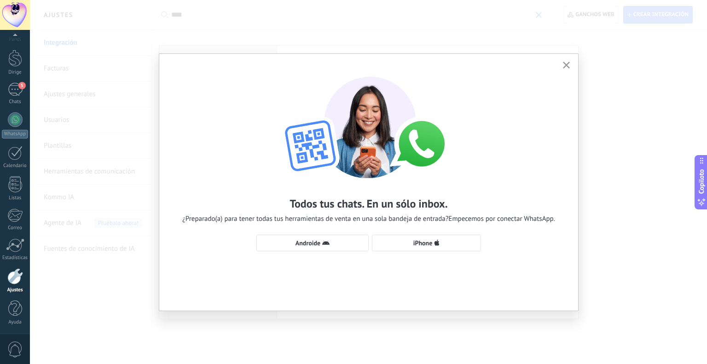
click at [155, 40] on div "Todos tus chats. En un sólo inbox. ¿Preparado(a) para tener todas tus herramien…" at bounding box center [368, 182] width 677 height 364
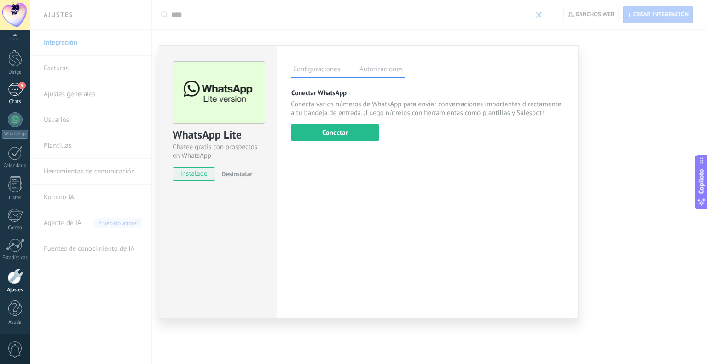
click at [14, 89] on div "5" at bounding box center [15, 89] width 15 height 13
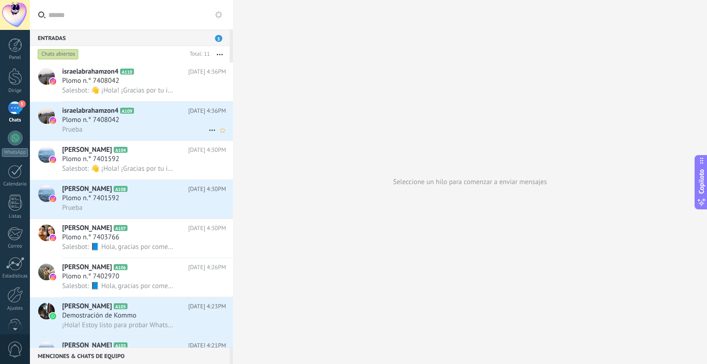
click at [153, 116] on h2 "israelabrahamzon4 A109" at bounding box center [125, 110] width 126 height 9
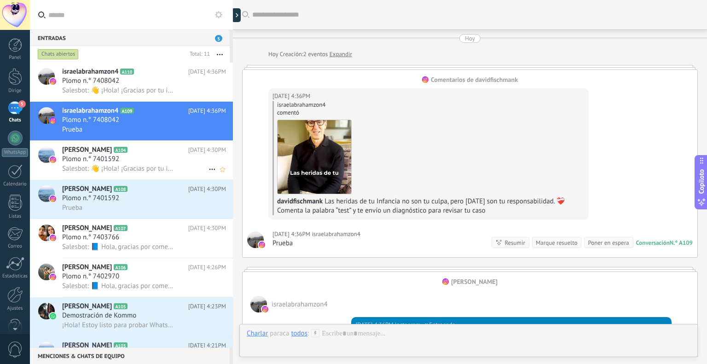
click at [145, 152] on h2 "[PERSON_NAME] A104" at bounding box center [125, 150] width 126 height 9
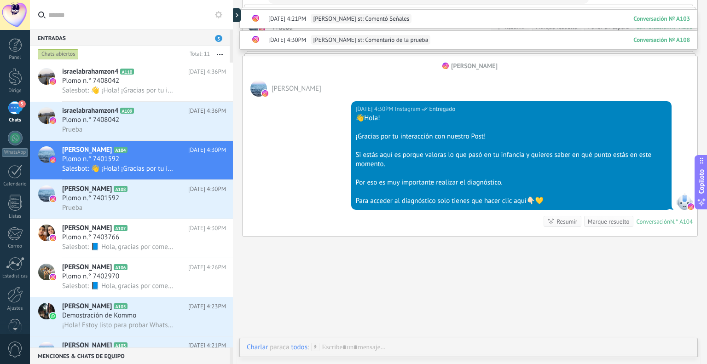
scroll to position [587, 0]
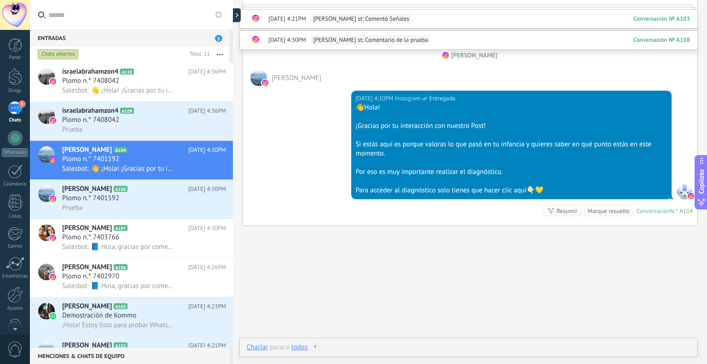
click at [353, 347] on div at bounding box center [469, 357] width 444 height 28
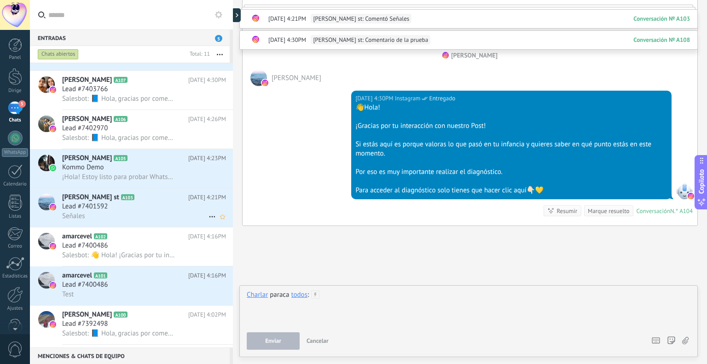
scroll to position [149, 0]
click at [119, 248] on h3 "Plomo n.° 7400486" at bounding box center [93, 245] width 62 height 9
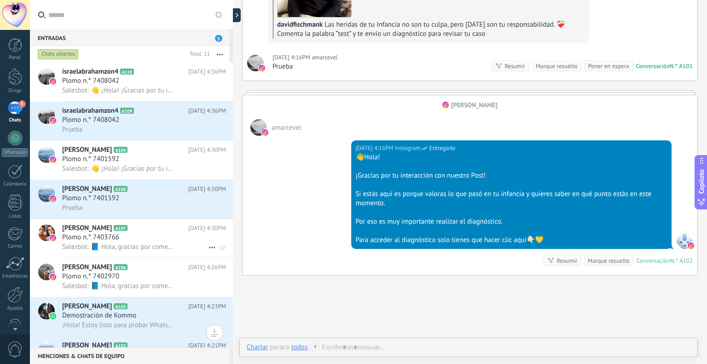
click at [112, 233] on font "[PERSON_NAME]" at bounding box center [87, 228] width 50 height 9
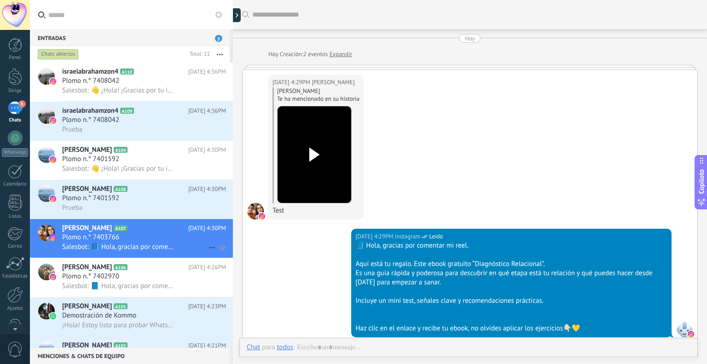
scroll to position [113, 0]
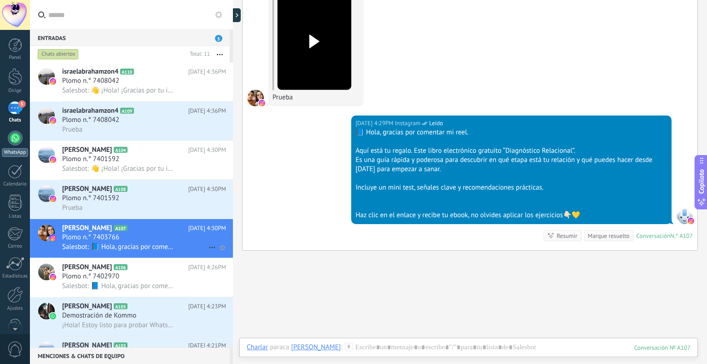
click at [15, 138] on div at bounding box center [15, 138] width 15 height 15
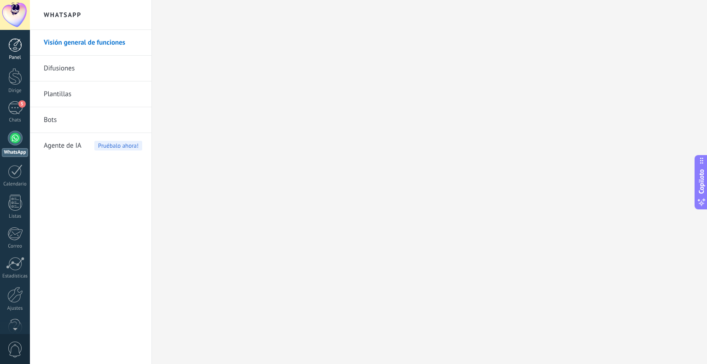
click at [18, 51] on div at bounding box center [15, 45] width 14 height 14
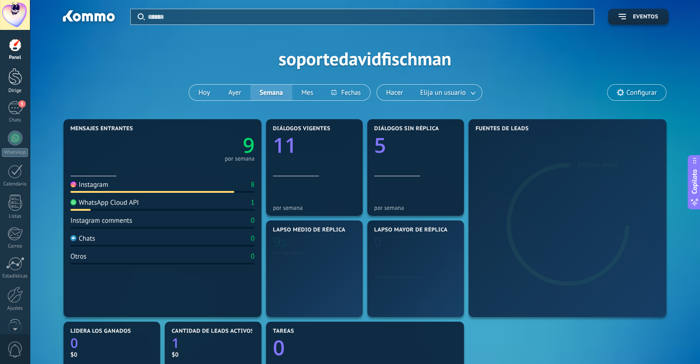
click at [17, 86] on link "Dirige" at bounding box center [15, 81] width 30 height 26
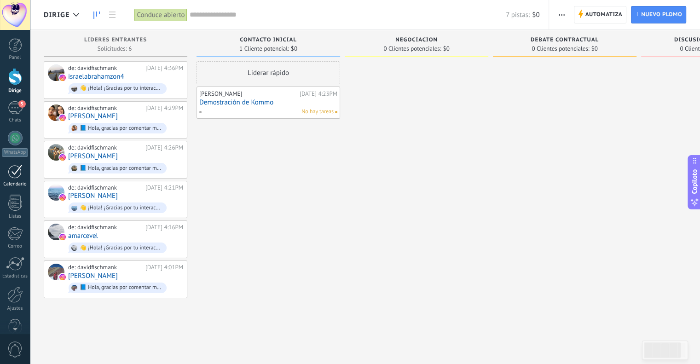
click at [15, 175] on div at bounding box center [15, 171] width 15 height 14
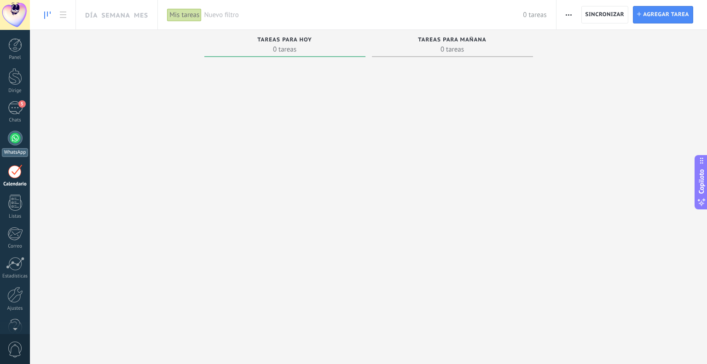
click at [13, 135] on div at bounding box center [15, 138] width 15 height 15
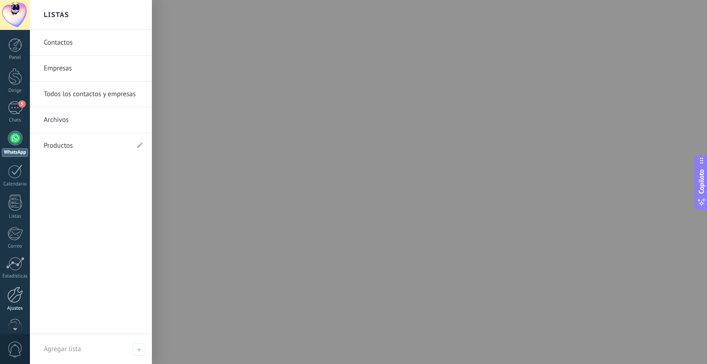
click at [18, 300] on div at bounding box center [15, 295] width 16 height 16
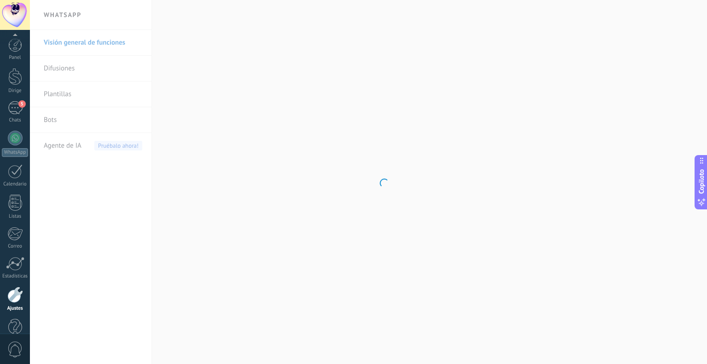
scroll to position [18, 0]
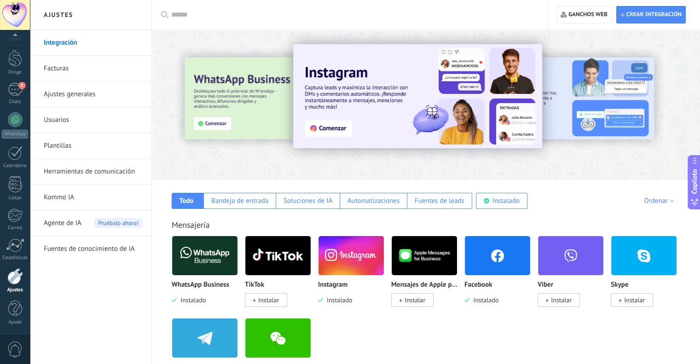
click at [207, 15] on input "text" at bounding box center [353, 15] width 364 height 10
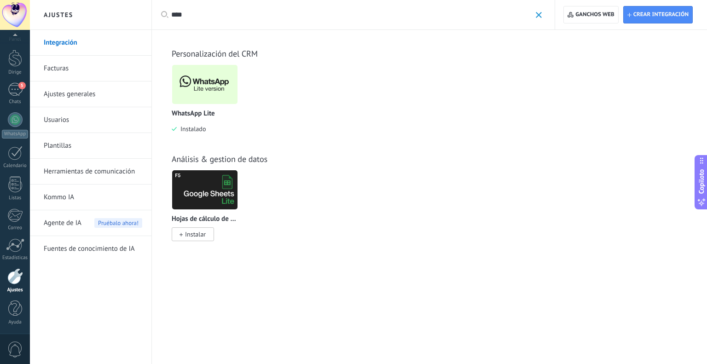
type input "****"
click at [196, 84] on img at bounding box center [204, 84] width 65 height 45
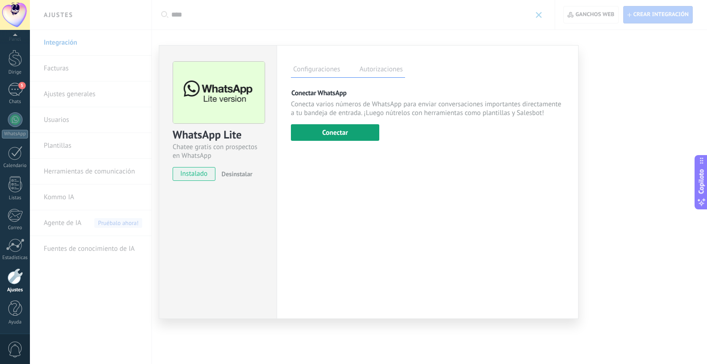
click at [344, 132] on font "Conectar" at bounding box center [335, 132] width 26 height 9
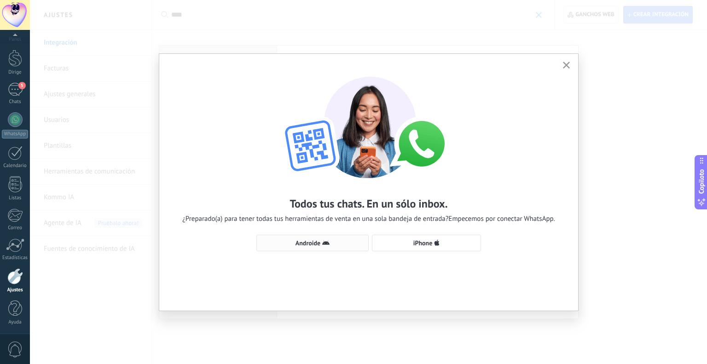
click at [303, 245] on font "Androide" at bounding box center [308, 243] width 25 height 8
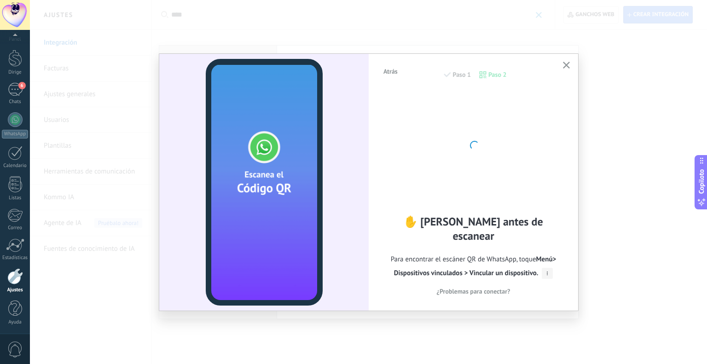
click at [630, 293] on div "Atrás Paso 1 Paso 2 ✋ [PERSON_NAME] antes de escanear Para encontrar el escáner…" at bounding box center [368, 182] width 677 height 364
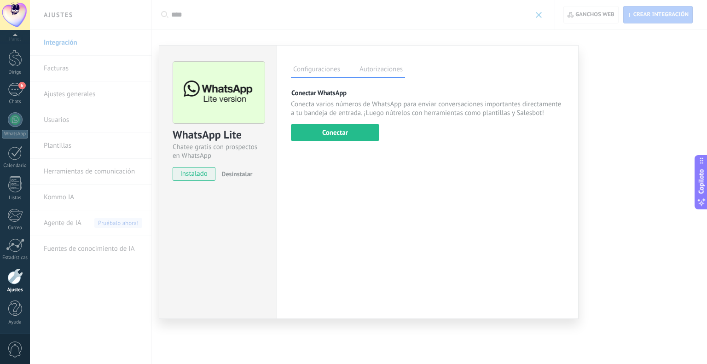
click at [216, 30] on div "WhatsApp Lite Chatee gratis con prospectos en WhatsApp instalado Desinstalar Co…" at bounding box center [368, 182] width 677 height 364
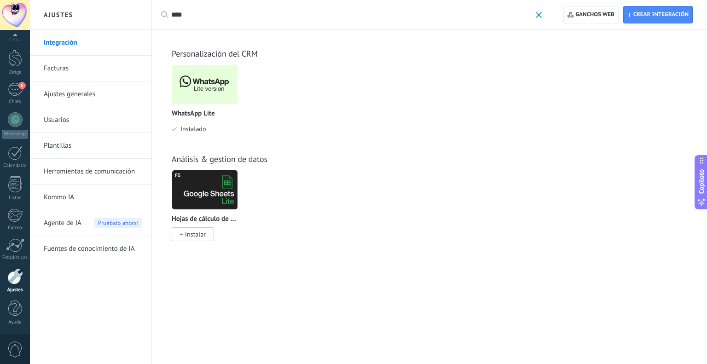
click at [139, 156] on link "Plantillas" at bounding box center [93, 146] width 99 height 26
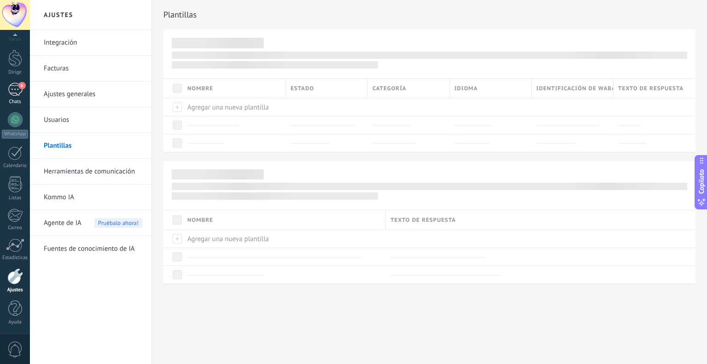
click at [12, 88] on div "6" at bounding box center [15, 89] width 15 height 13
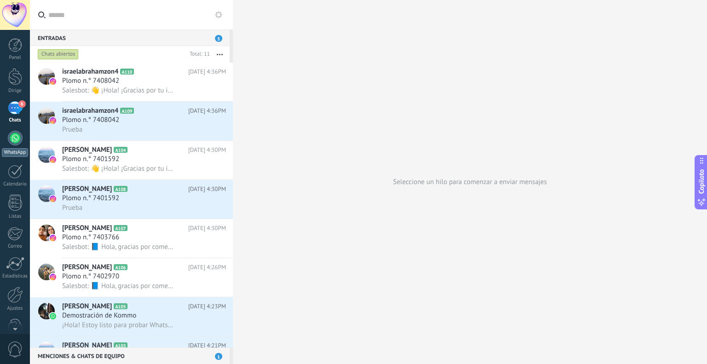
click at [13, 136] on div at bounding box center [15, 138] width 15 height 15
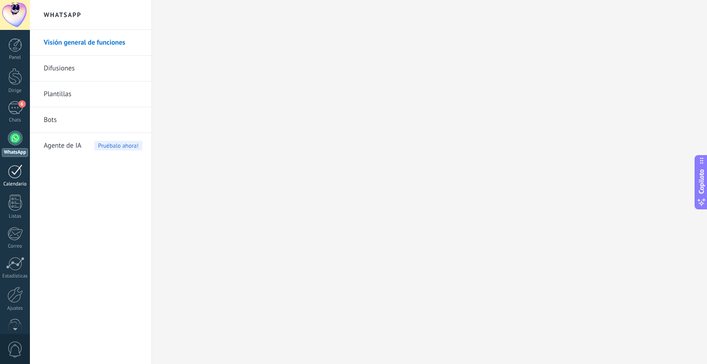
click at [18, 167] on div at bounding box center [15, 171] width 15 height 14
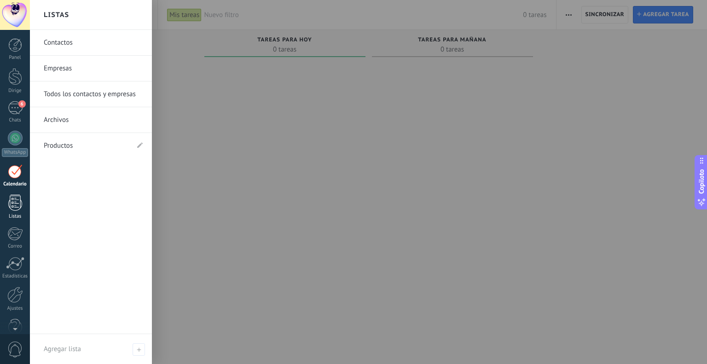
click at [11, 203] on div at bounding box center [15, 203] width 14 height 16
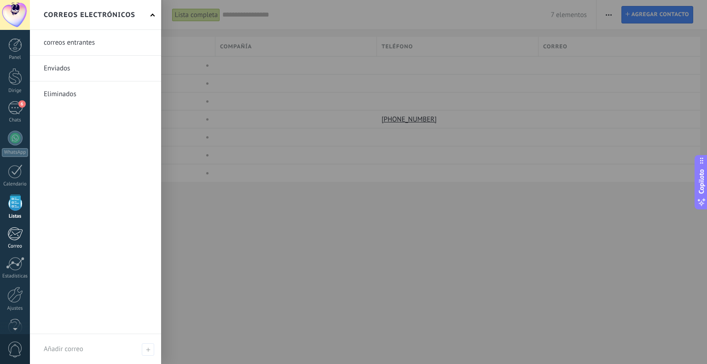
click at [11, 243] on font "Correo" at bounding box center [15, 246] width 14 height 6
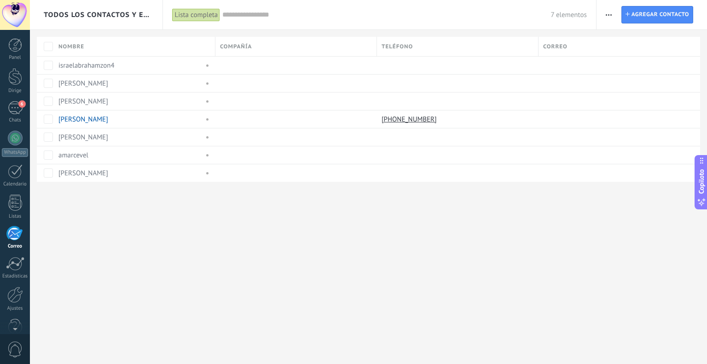
scroll to position [18, 0]
